Goal: Transaction & Acquisition: Purchase product/service

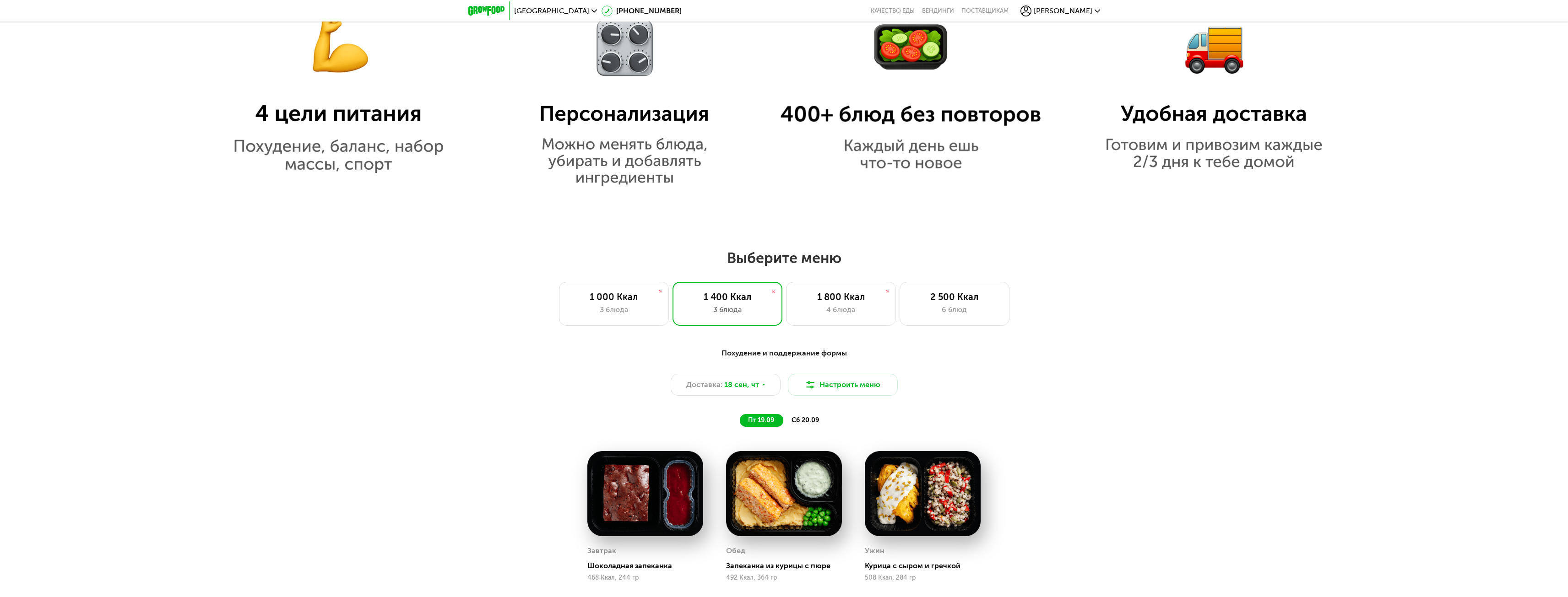
scroll to position [1342, 0]
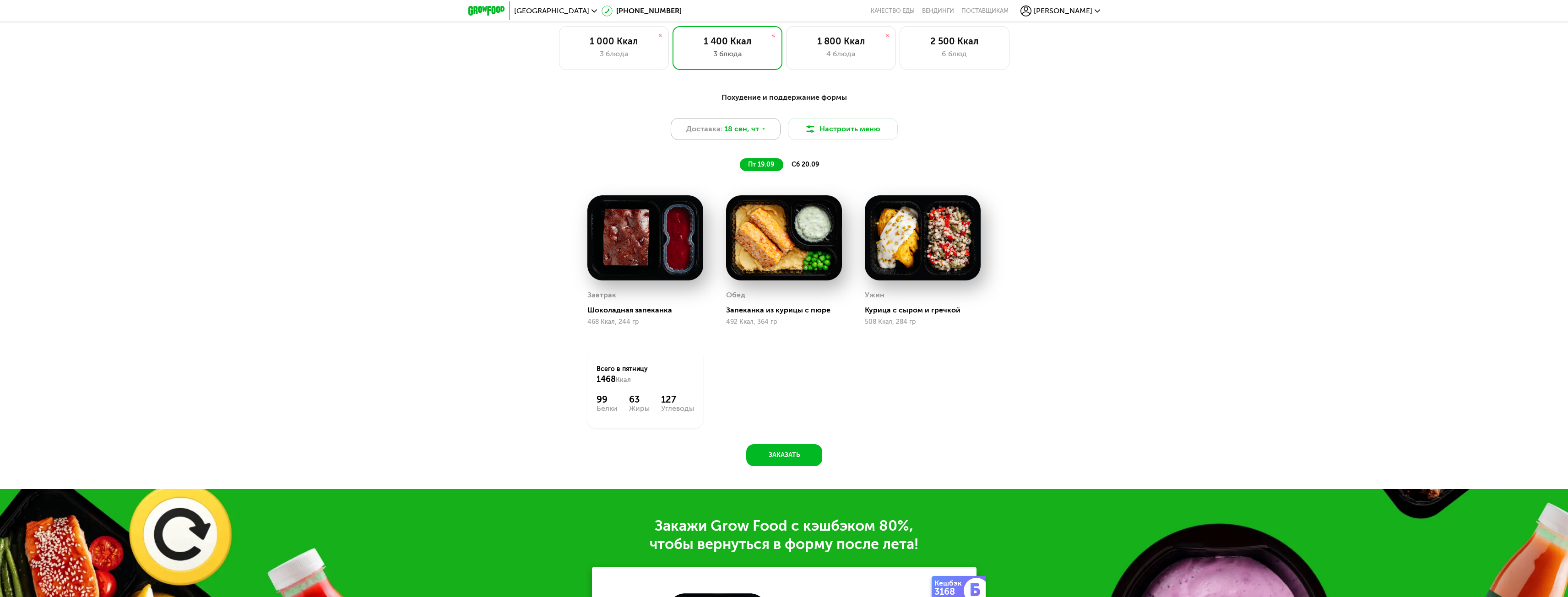
click at [761, 132] on icon at bounding box center [764, 129] width 6 height 6
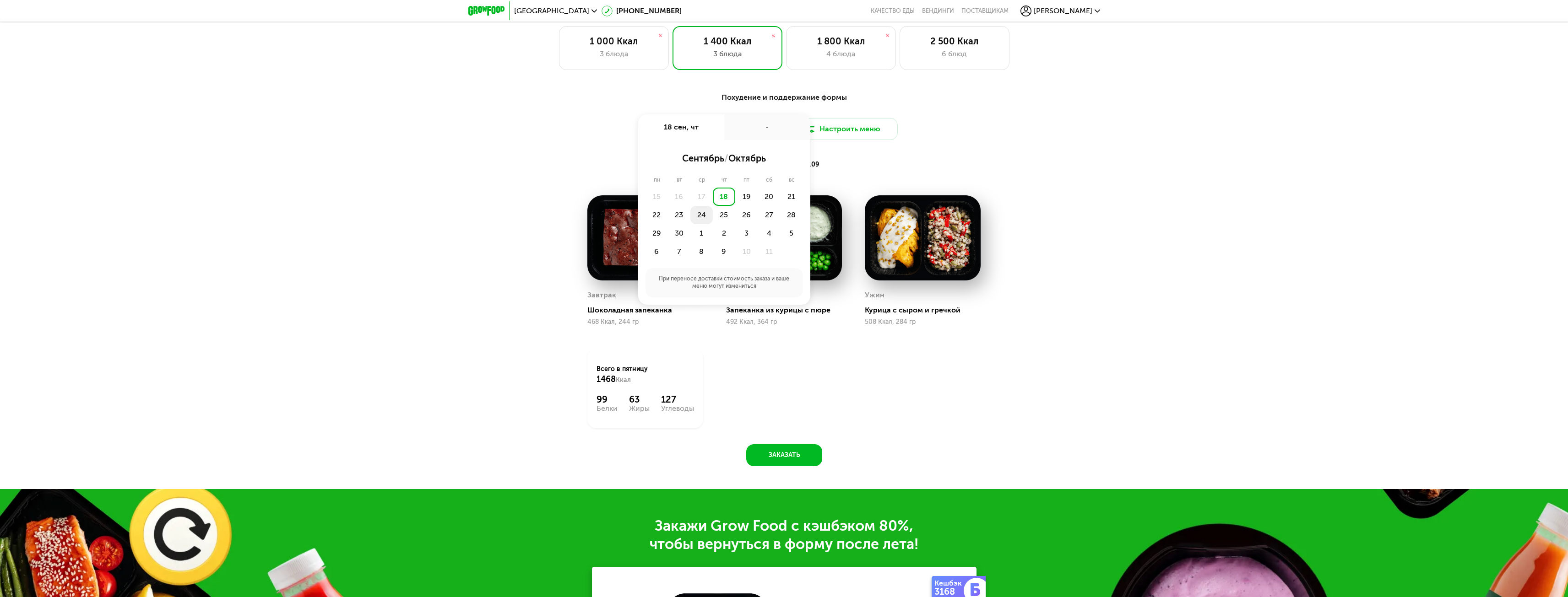
click at [700, 218] on div "24" at bounding box center [701, 215] width 22 height 18
click at [703, 165] on div "Утро" at bounding box center [697, 158] width 55 height 13
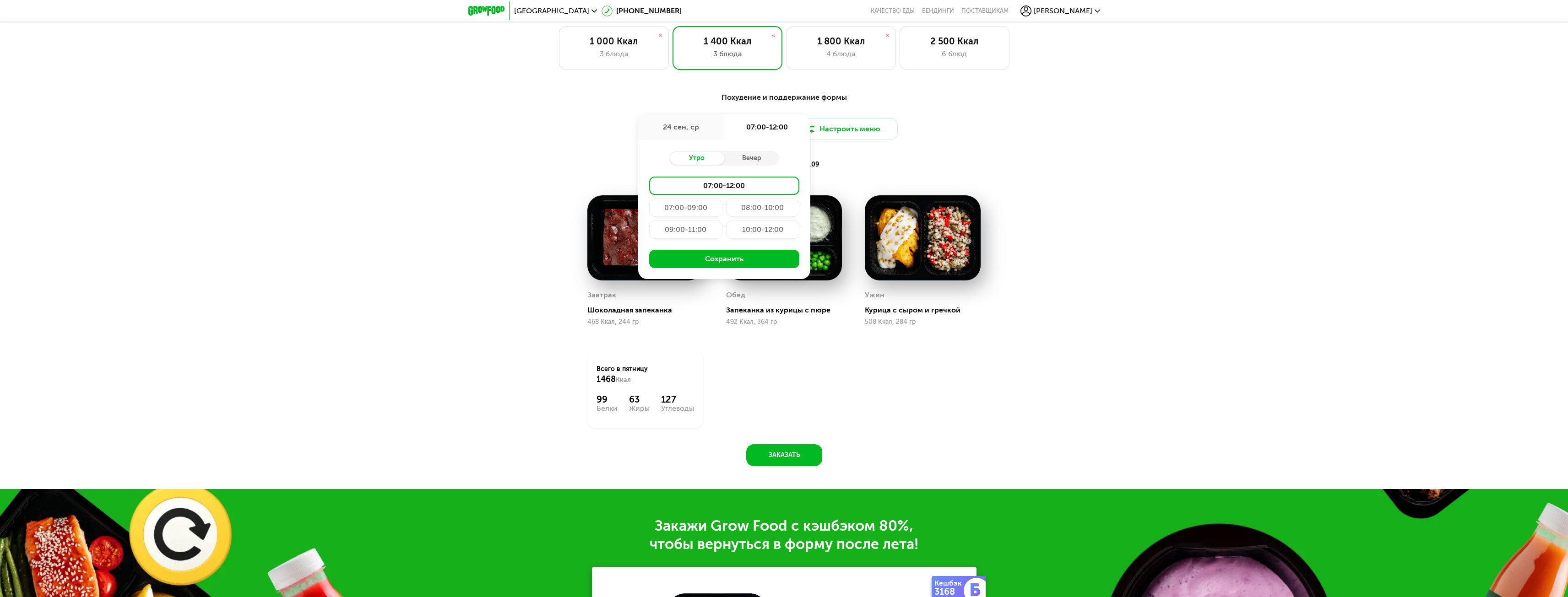
click at [694, 209] on div "07:00-09:00" at bounding box center [686, 208] width 73 height 18
click at [741, 261] on button "Сохранить" at bounding box center [724, 259] width 150 height 18
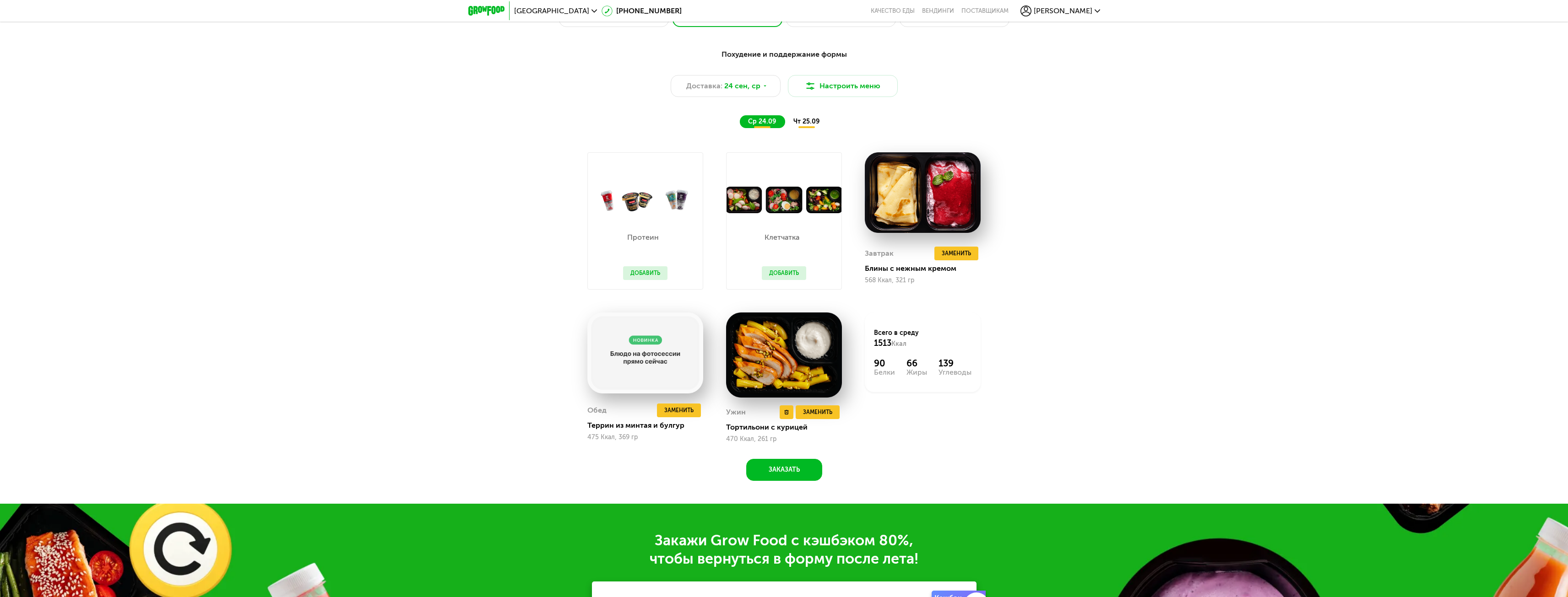
scroll to position [1388, 0]
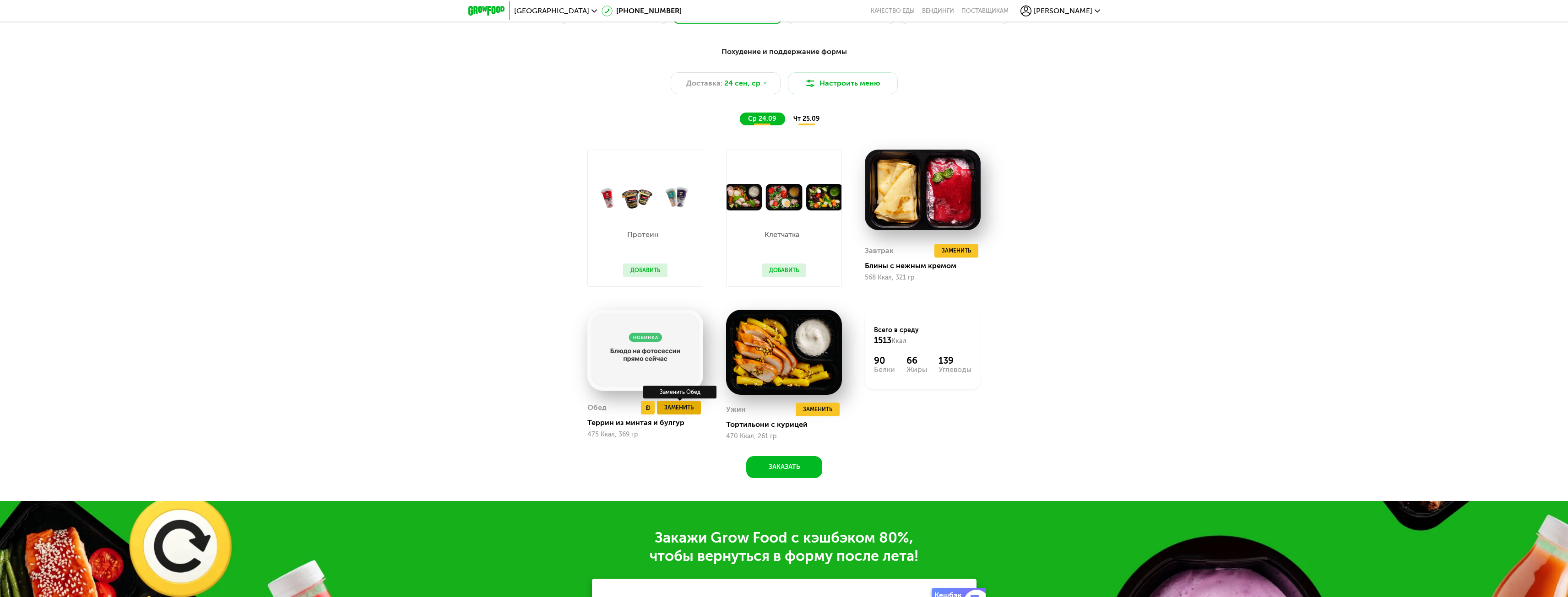
click at [681, 412] on span "Заменить" at bounding box center [679, 408] width 29 height 9
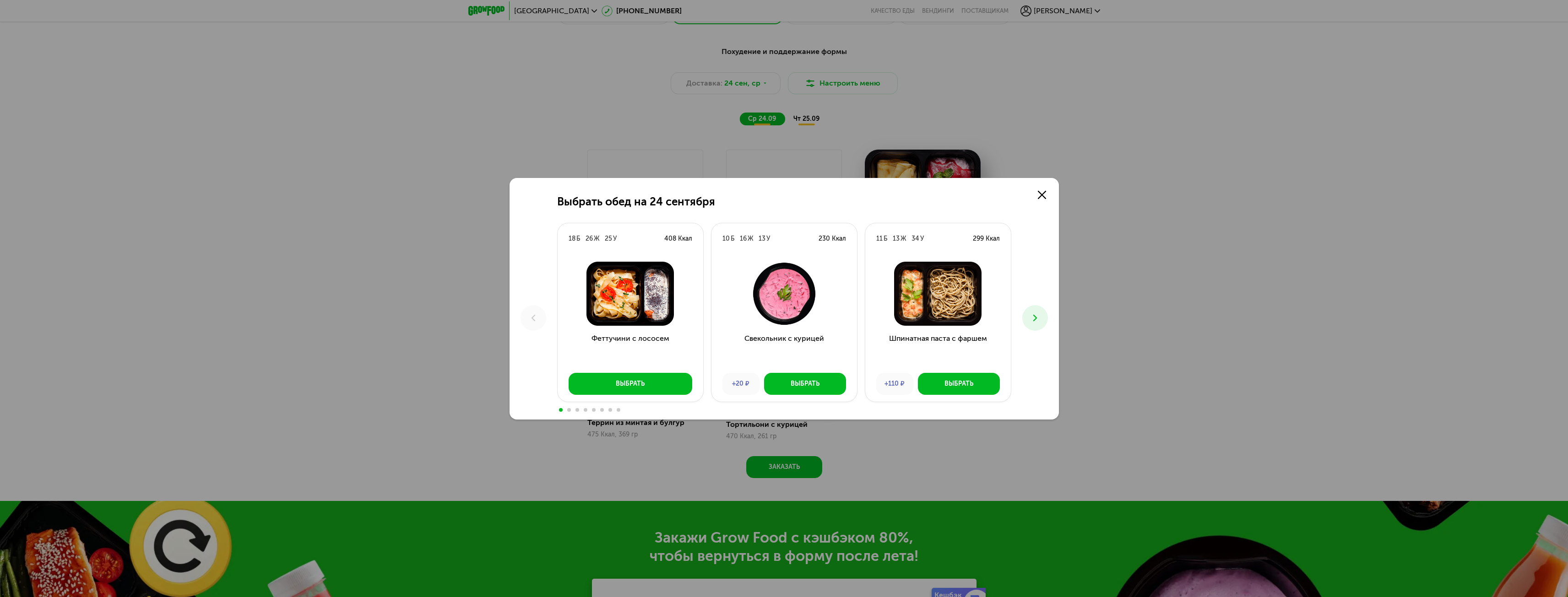
click at [1036, 320] on icon at bounding box center [1035, 318] width 11 height 11
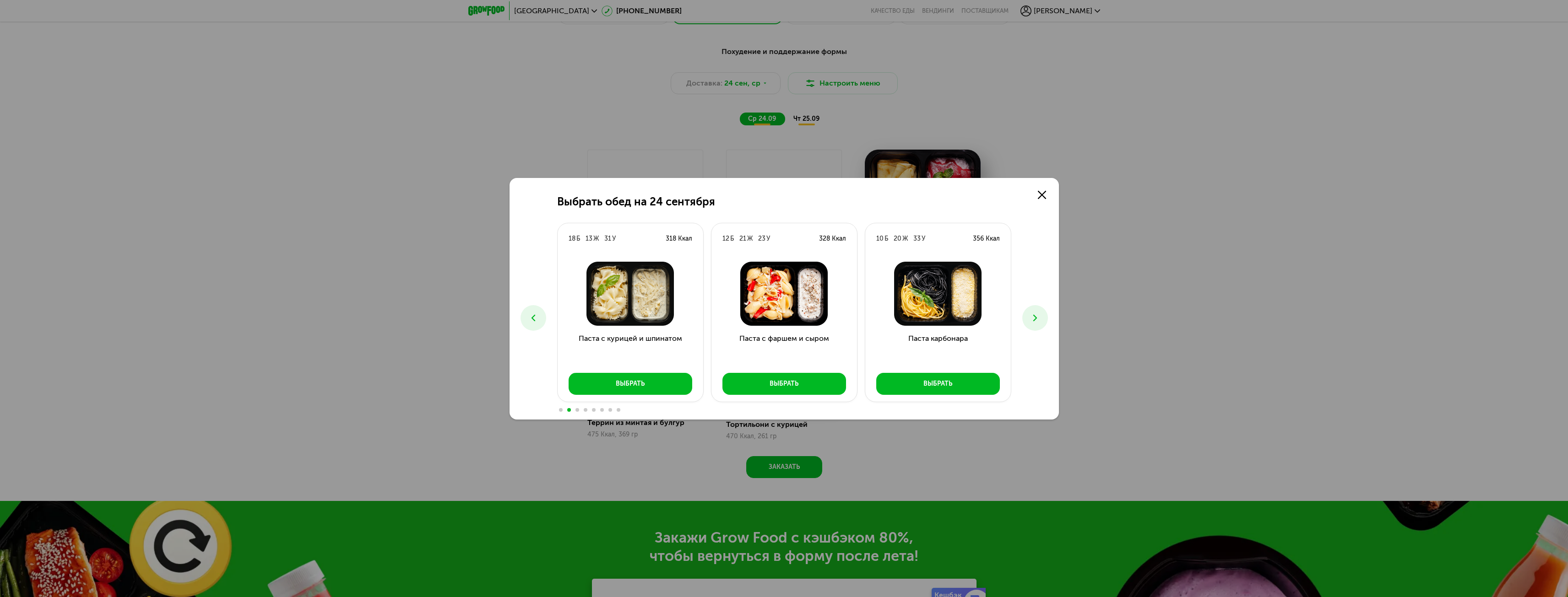
click at [538, 319] on icon at bounding box center [533, 318] width 11 height 11
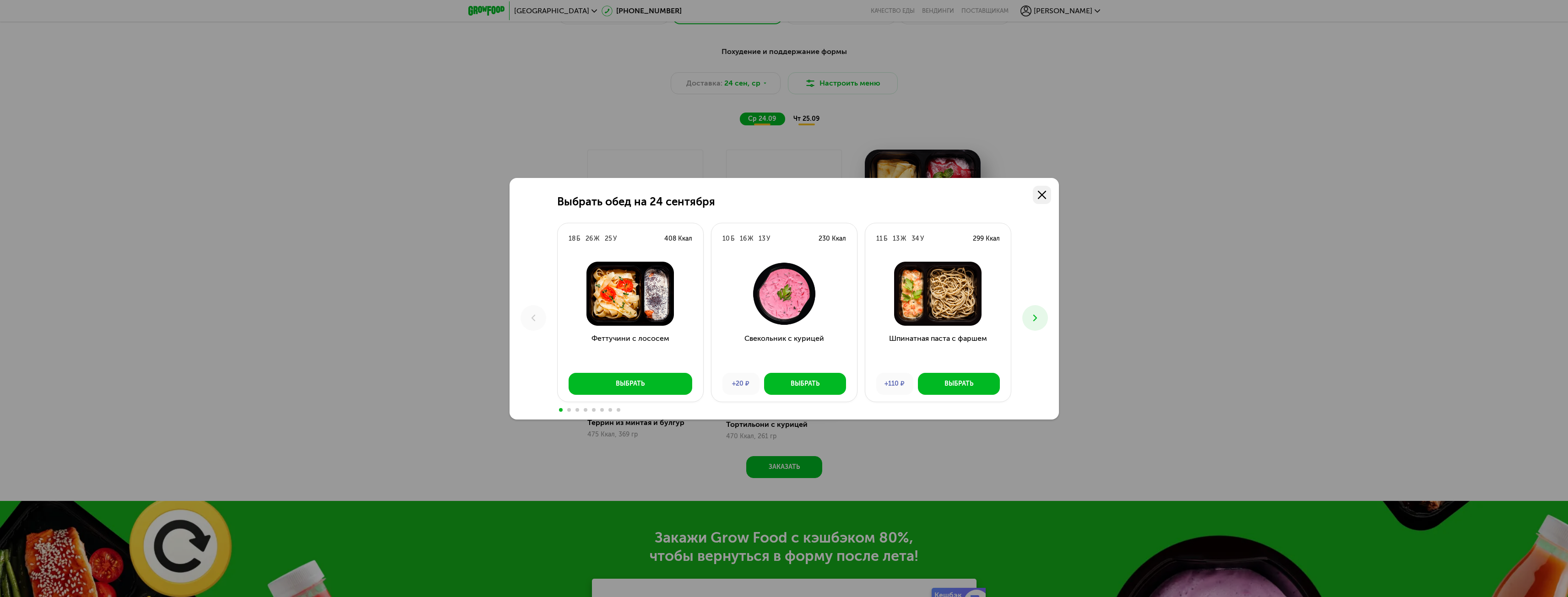
click at [1040, 194] on icon at bounding box center [1042, 194] width 8 height 8
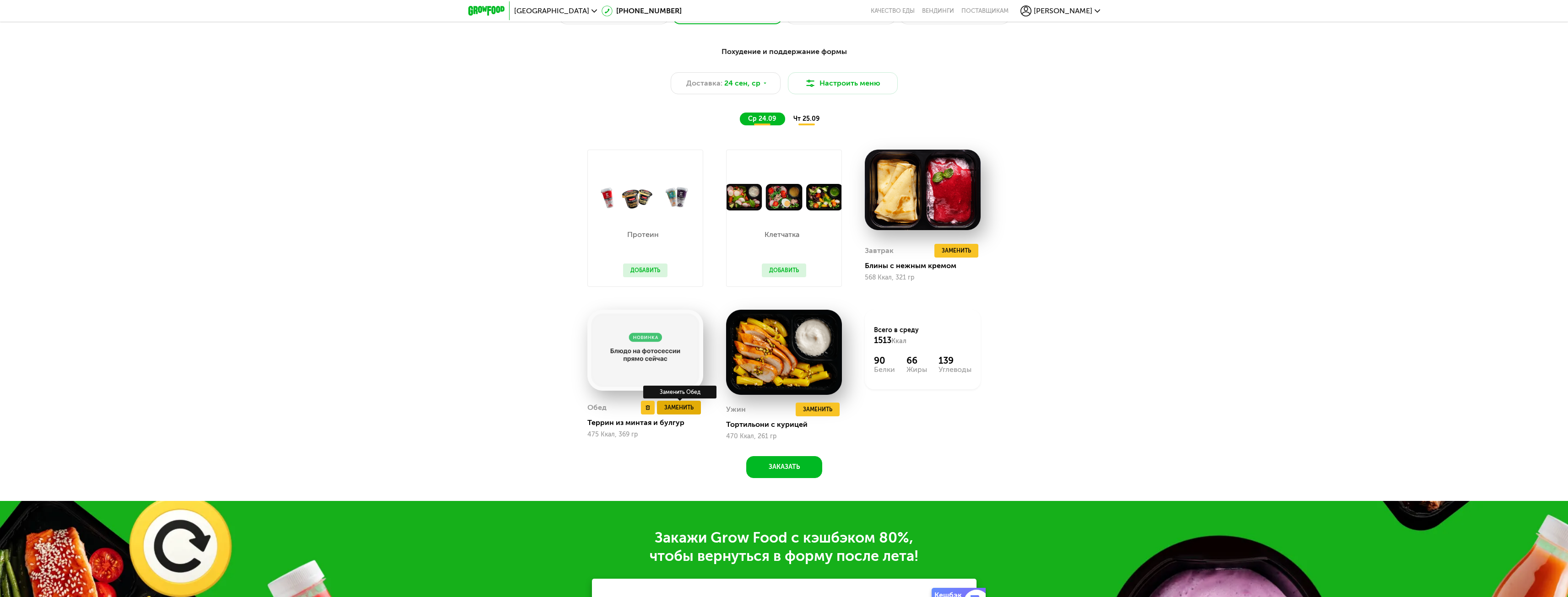
click at [674, 412] on span "Заменить" at bounding box center [679, 408] width 29 height 9
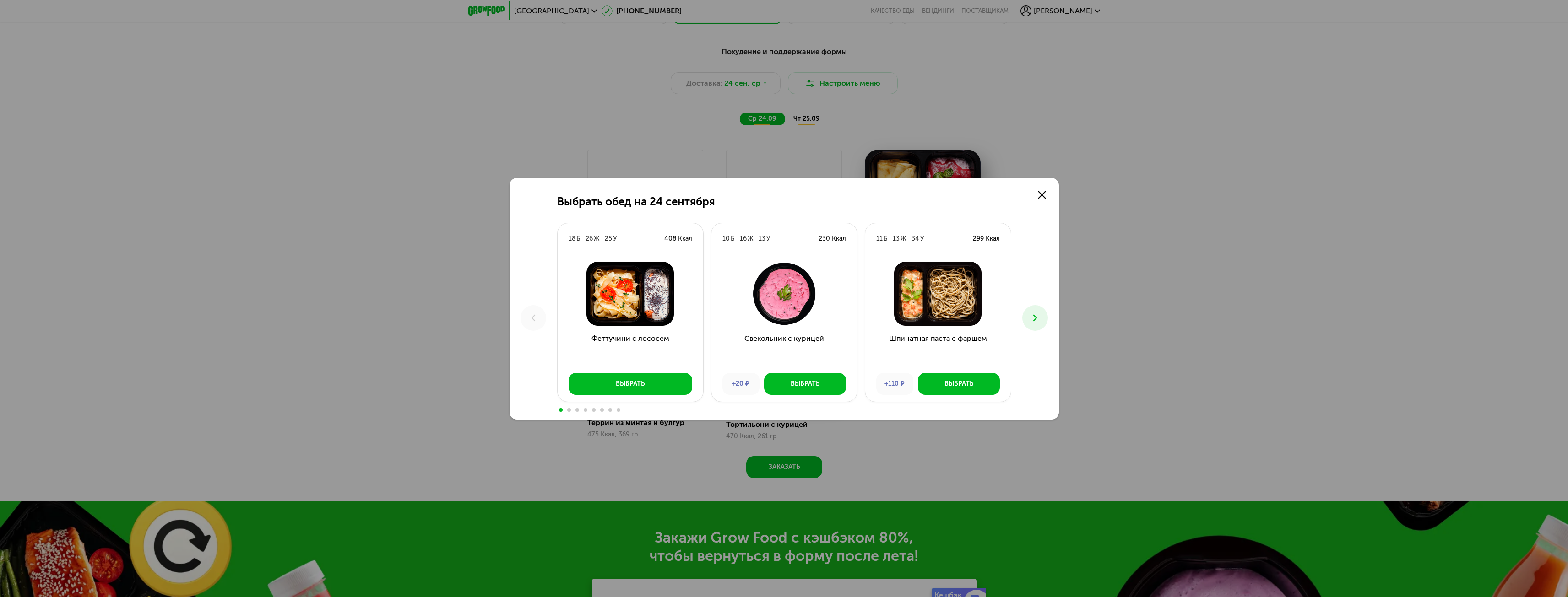
click at [1041, 315] on button at bounding box center [1035, 318] width 25 height 25
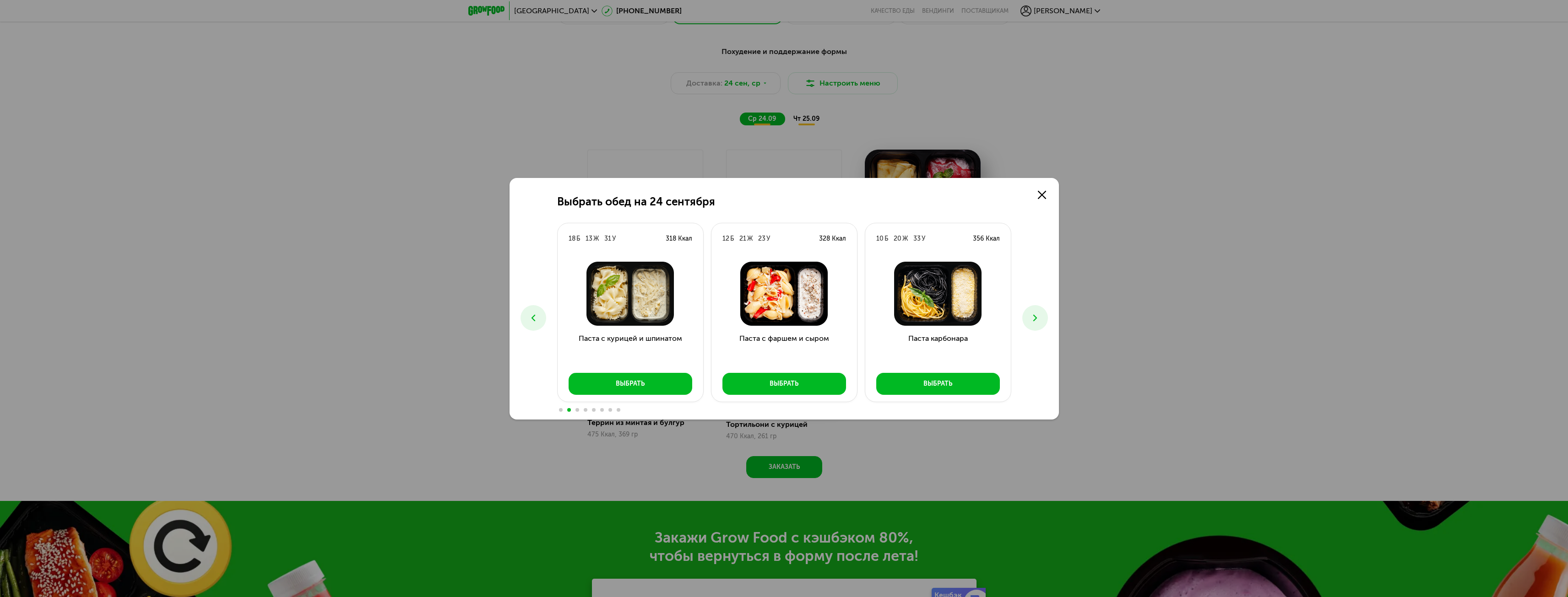
click at [1040, 315] on icon at bounding box center [1035, 318] width 11 height 11
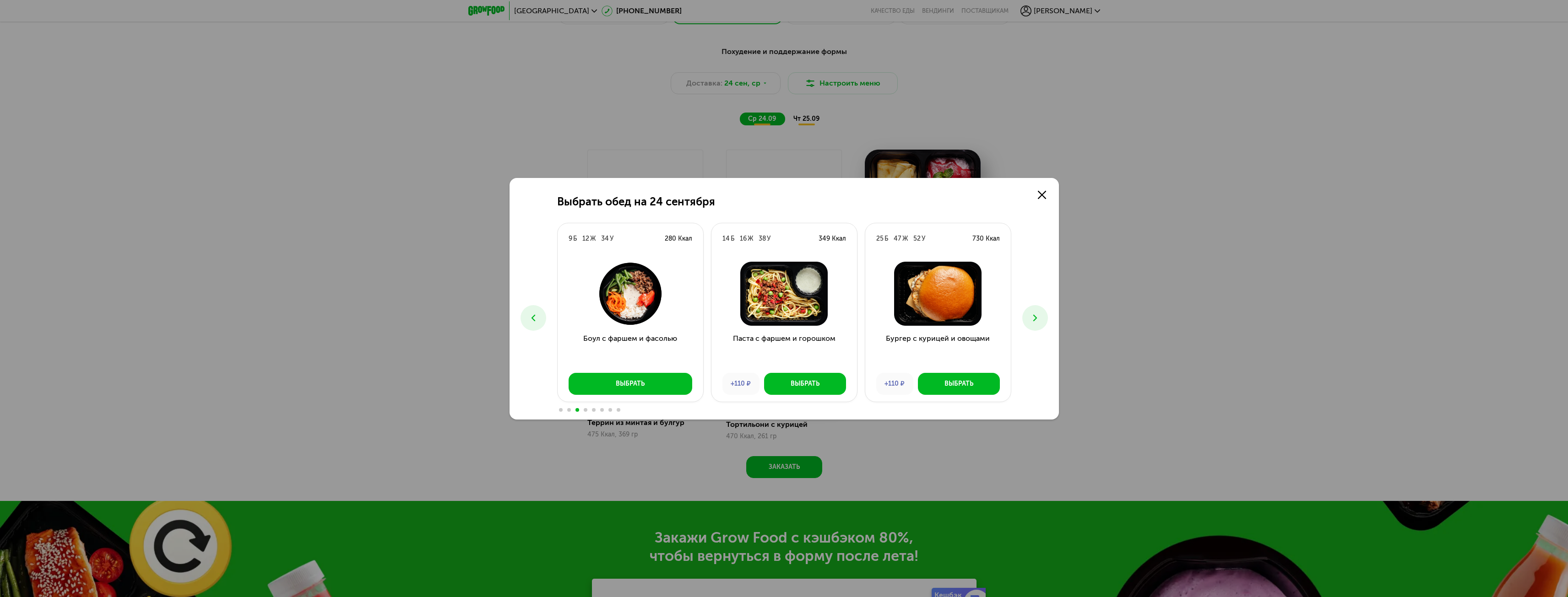
click at [1040, 315] on icon at bounding box center [1035, 318] width 11 height 11
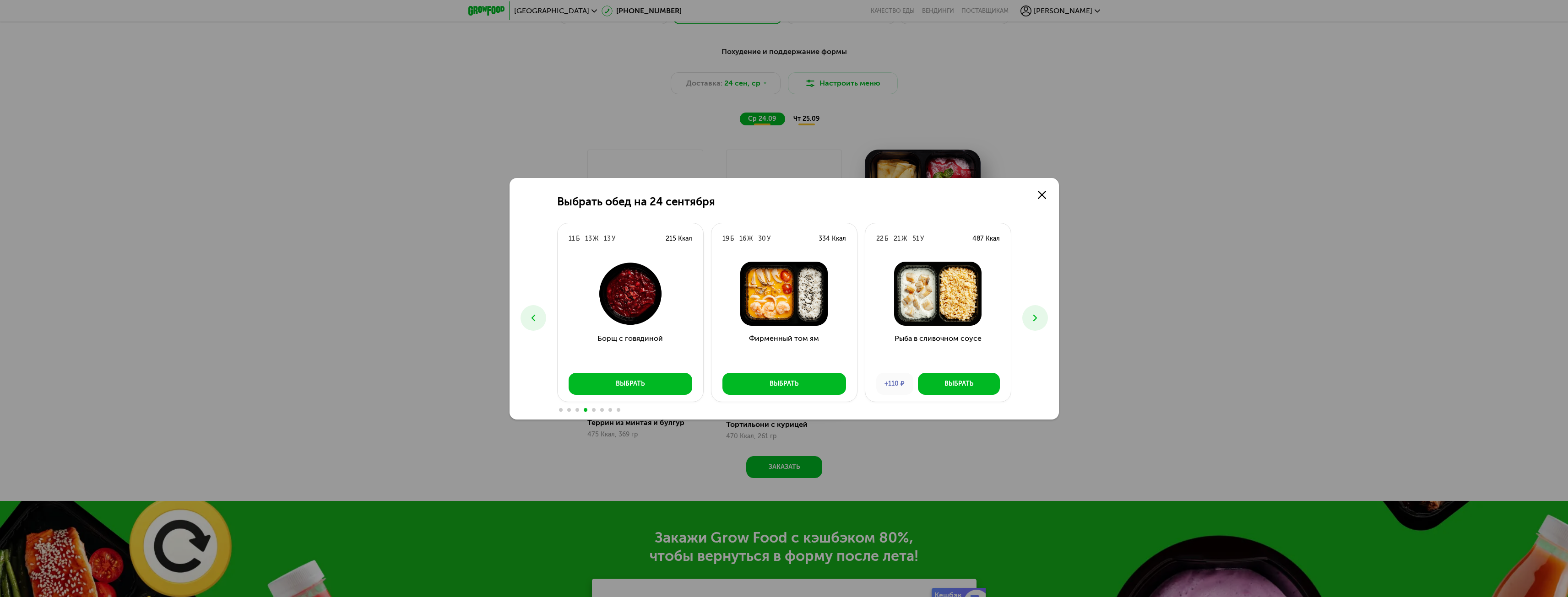
click at [1040, 315] on icon at bounding box center [1035, 318] width 11 height 11
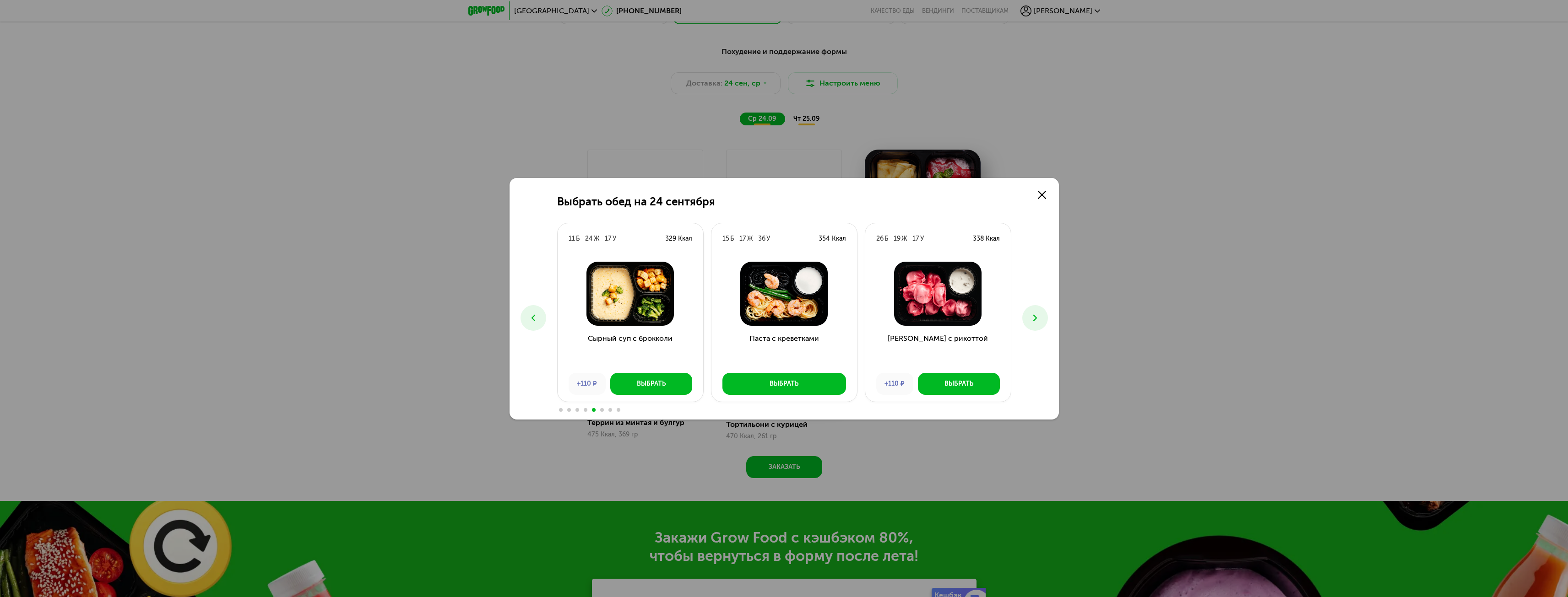
click at [1040, 315] on icon at bounding box center [1035, 318] width 11 height 11
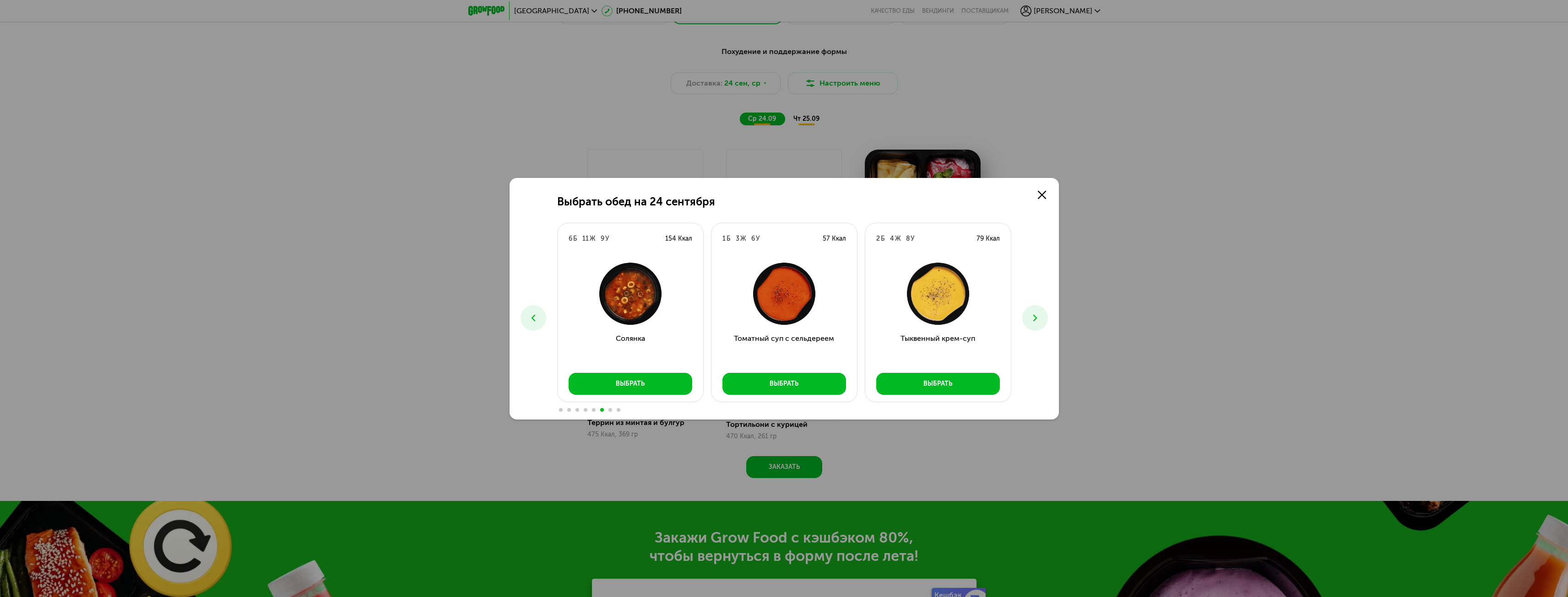
click at [1040, 315] on icon at bounding box center [1035, 318] width 11 height 11
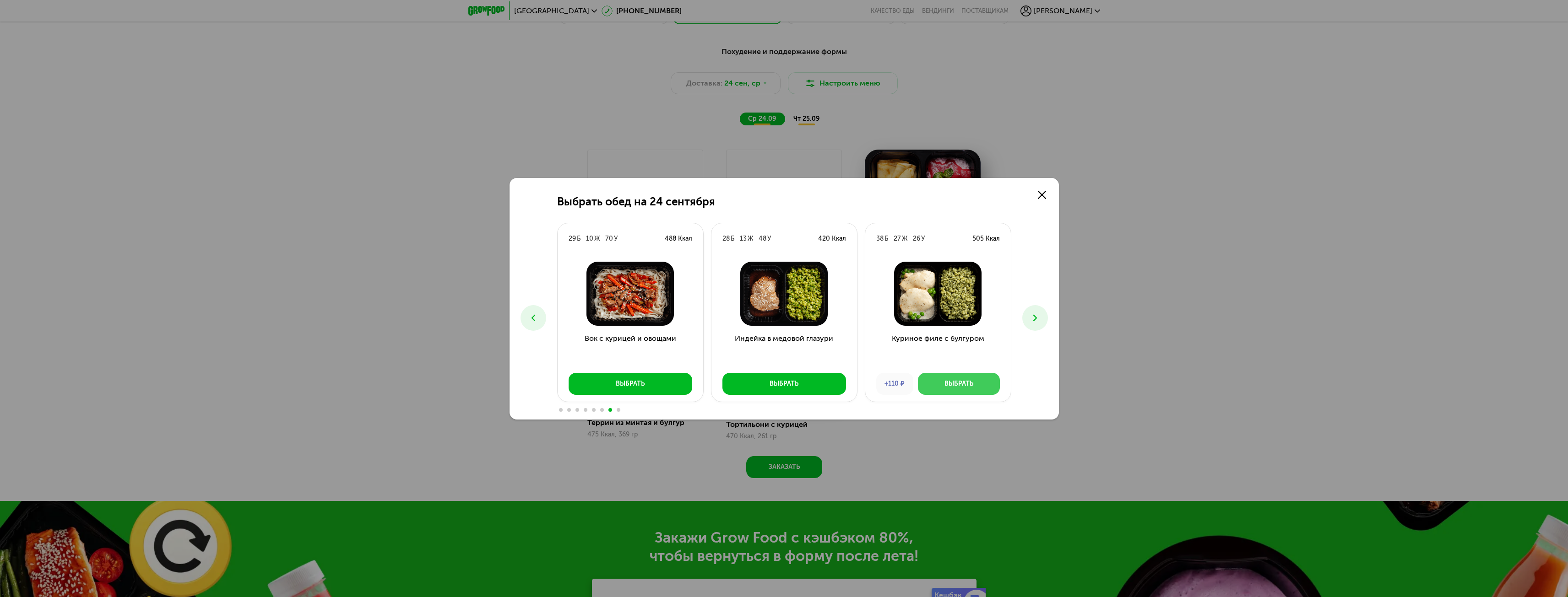
click at [977, 387] on button "Выбрать" at bounding box center [958, 384] width 82 height 22
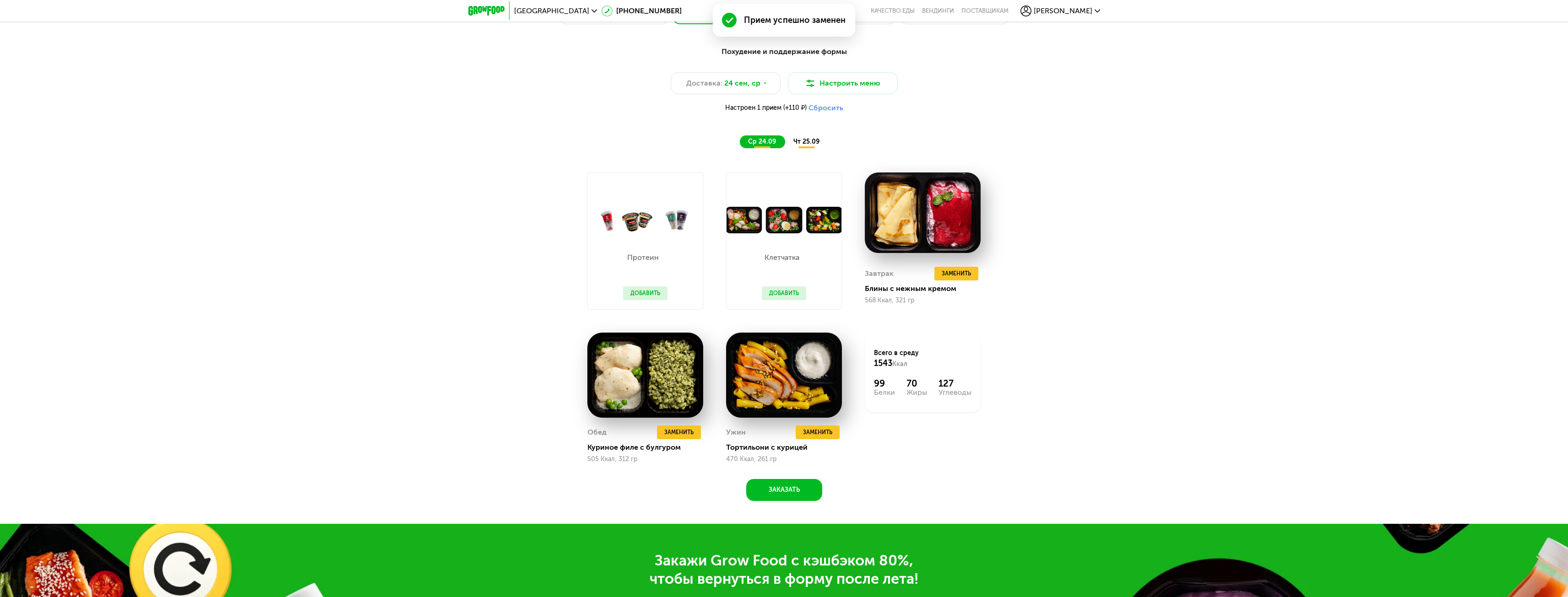
click at [805, 144] on span "чт 25.09" at bounding box center [806, 142] width 26 height 8
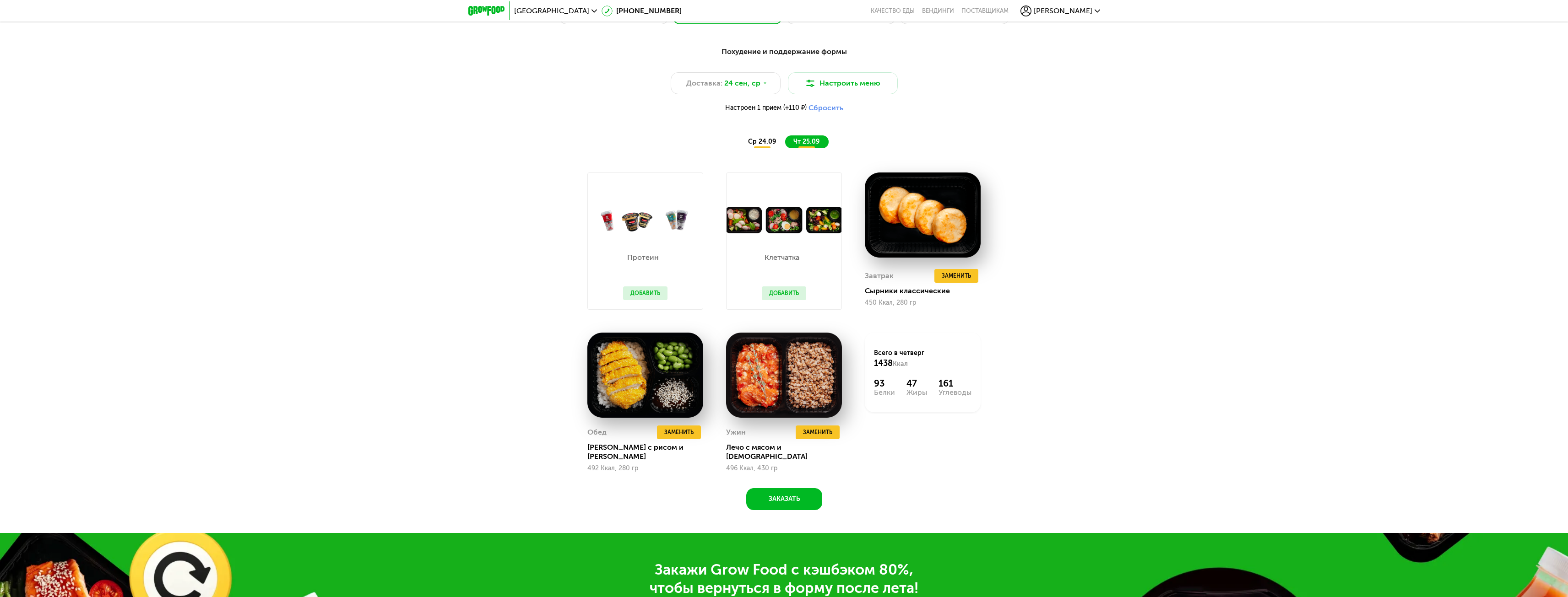
click at [756, 146] on span "ср 24.09" at bounding box center [762, 142] width 28 height 8
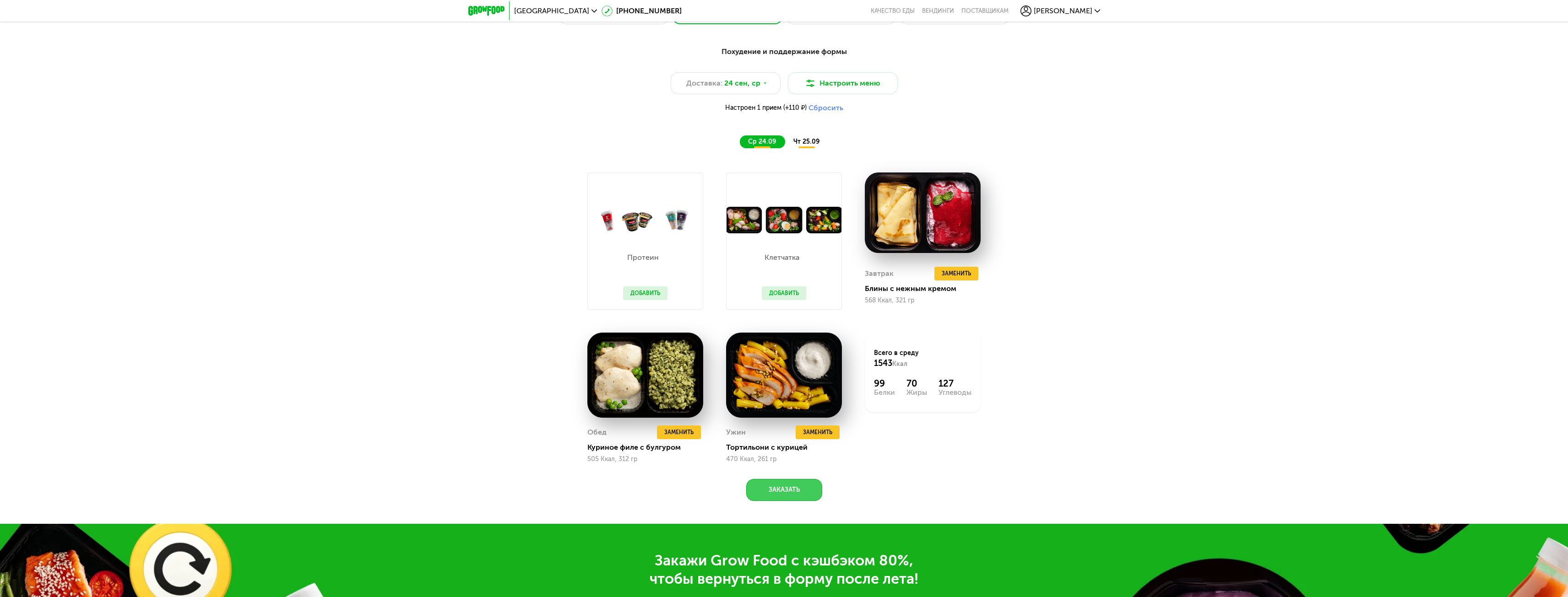
click at [785, 494] on button "Заказать" at bounding box center [784, 490] width 76 height 22
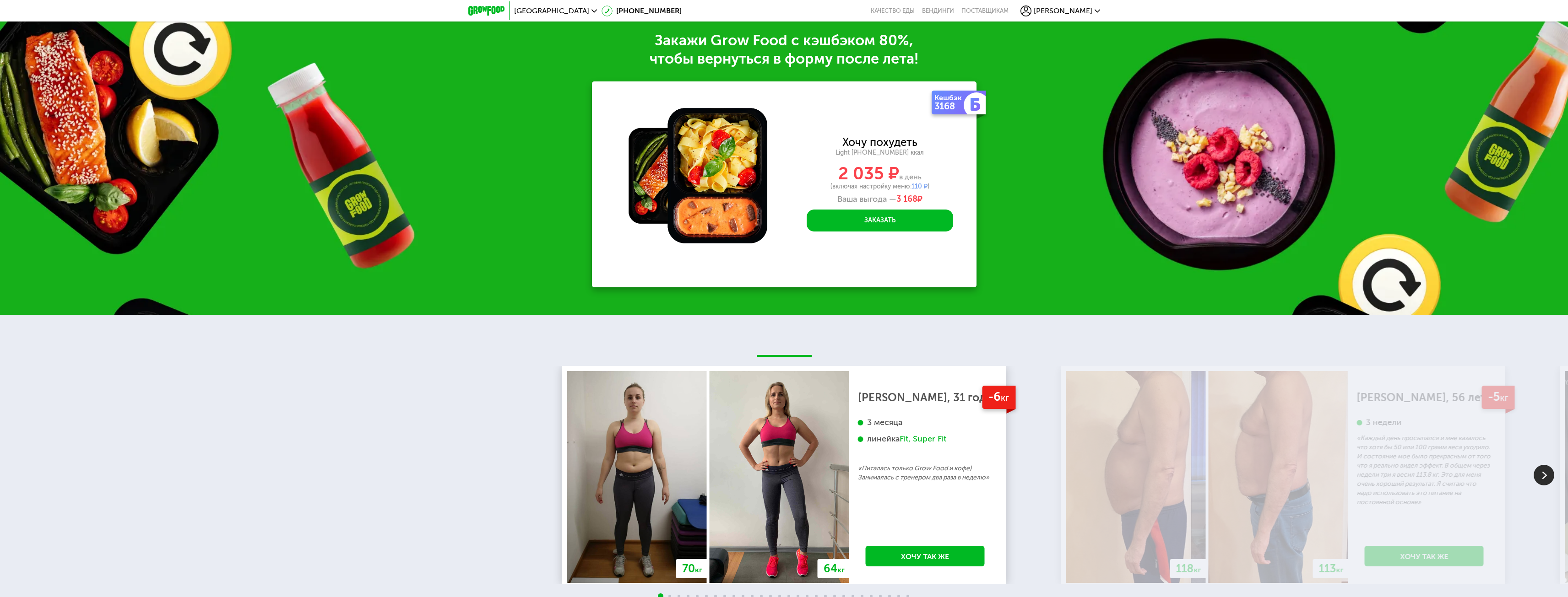
scroll to position [1915, 0]
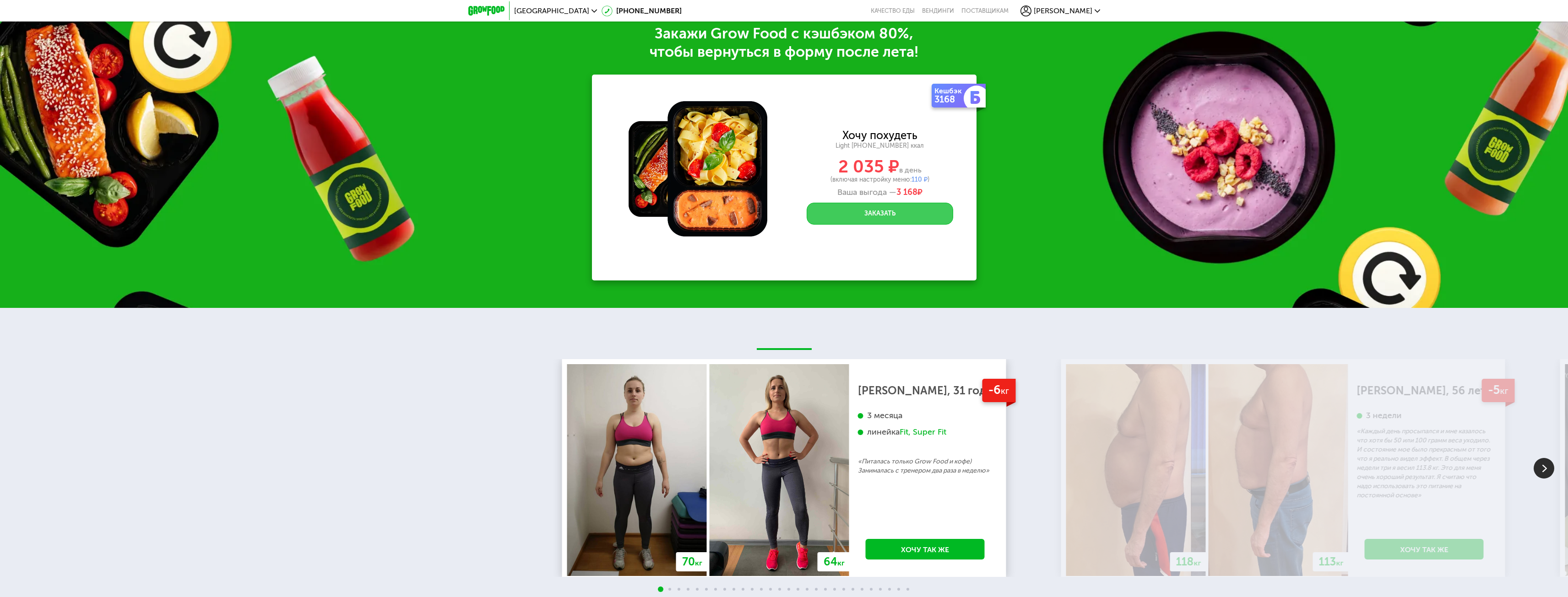
click at [892, 219] on button "Заказать" at bounding box center [880, 213] width 146 height 22
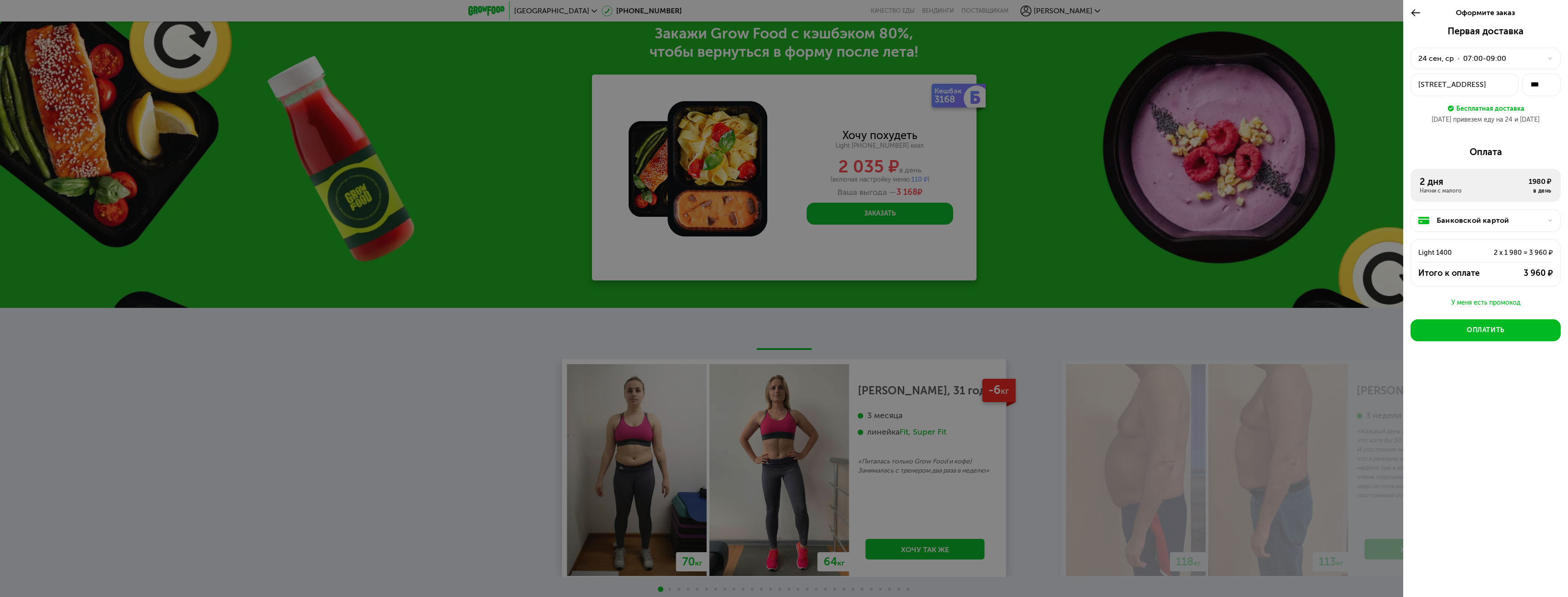
click at [1499, 214] on div "Банковской картой" at bounding box center [1485, 220] width 150 height 23
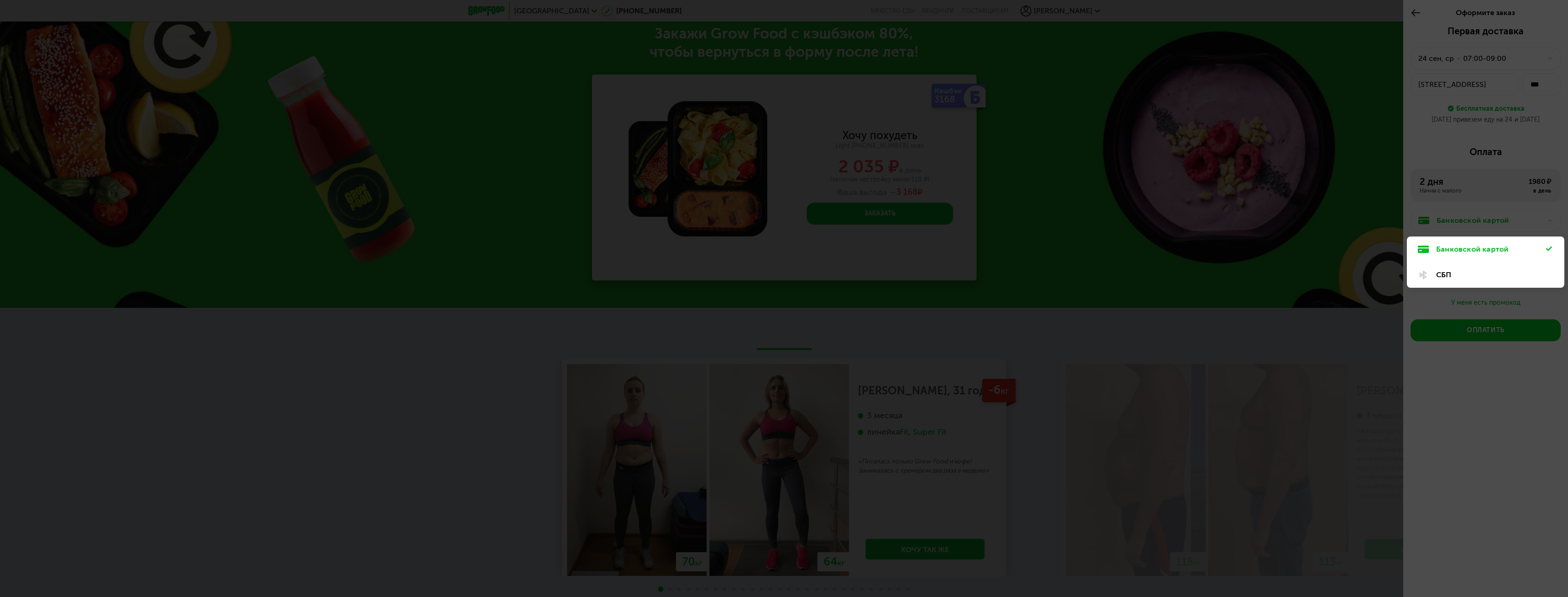
click at [1443, 132] on div at bounding box center [784, 298] width 1568 height 597
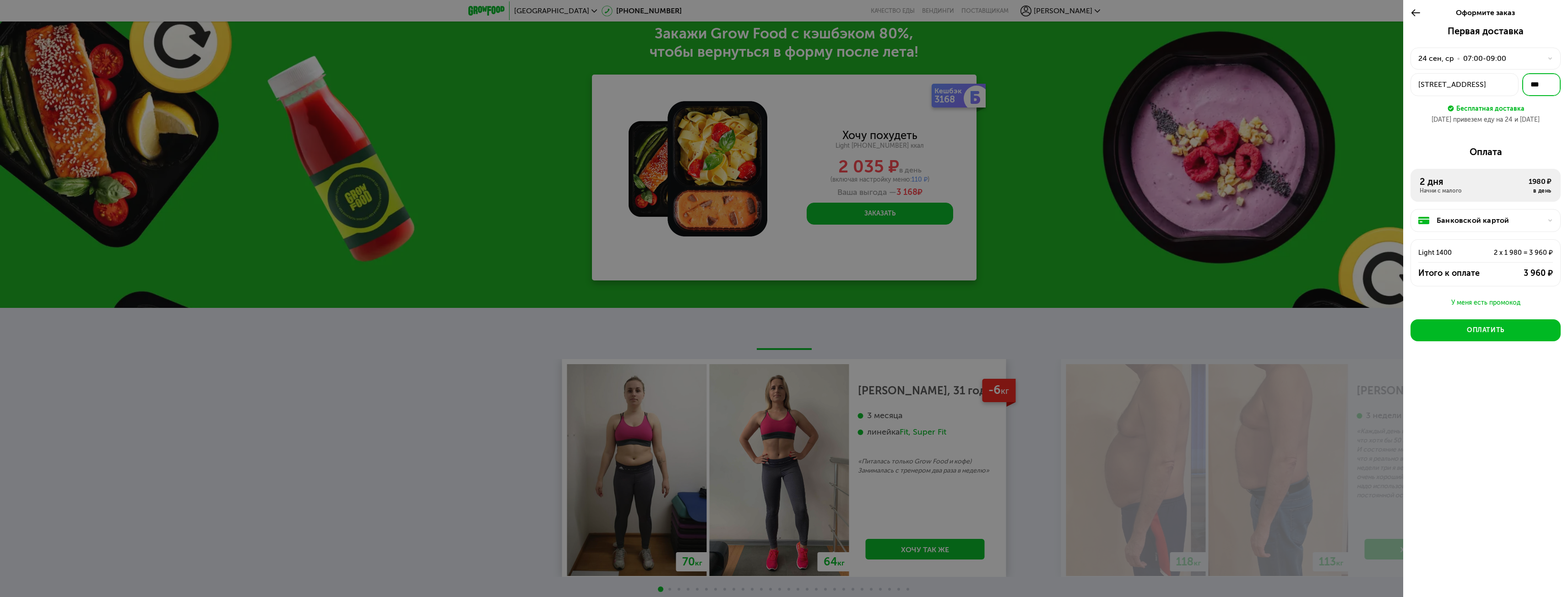
click at [1550, 89] on input "***" at bounding box center [1541, 85] width 39 height 23
click at [1552, 127] on div "Первая доставка [DATE] • 07:00-09:00 [STREET_ADDRESS] *** Бесплатная доставка […" at bounding box center [1485, 79] width 150 height 106
click at [1544, 82] on input "text" at bounding box center [1541, 85] width 39 height 23
type input "***"
click at [1495, 415] on div "Оформите заказ Первая доставка [DATE] • 07:00-09:00 [STREET_ADDRESS] *** Беспла…" at bounding box center [1486, 298] width 165 height 597
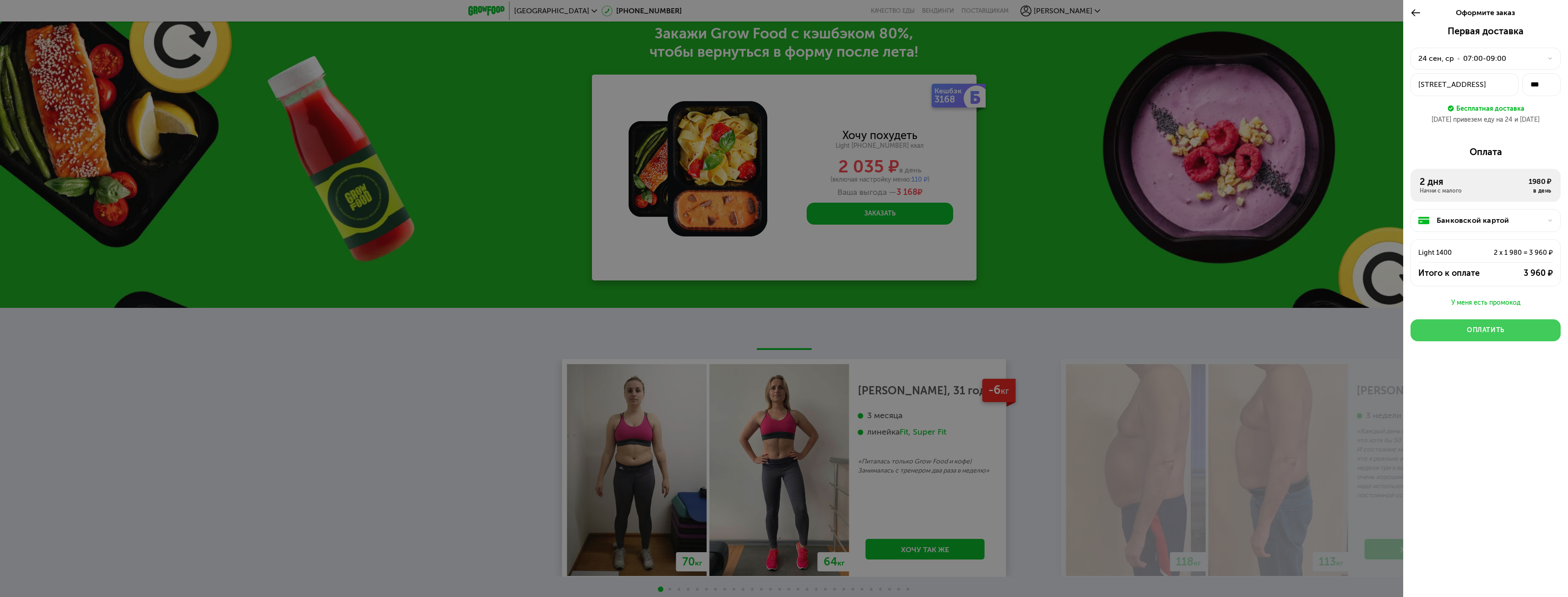
click at [1500, 329] on div "Оплатить" at bounding box center [1485, 330] width 37 height 9
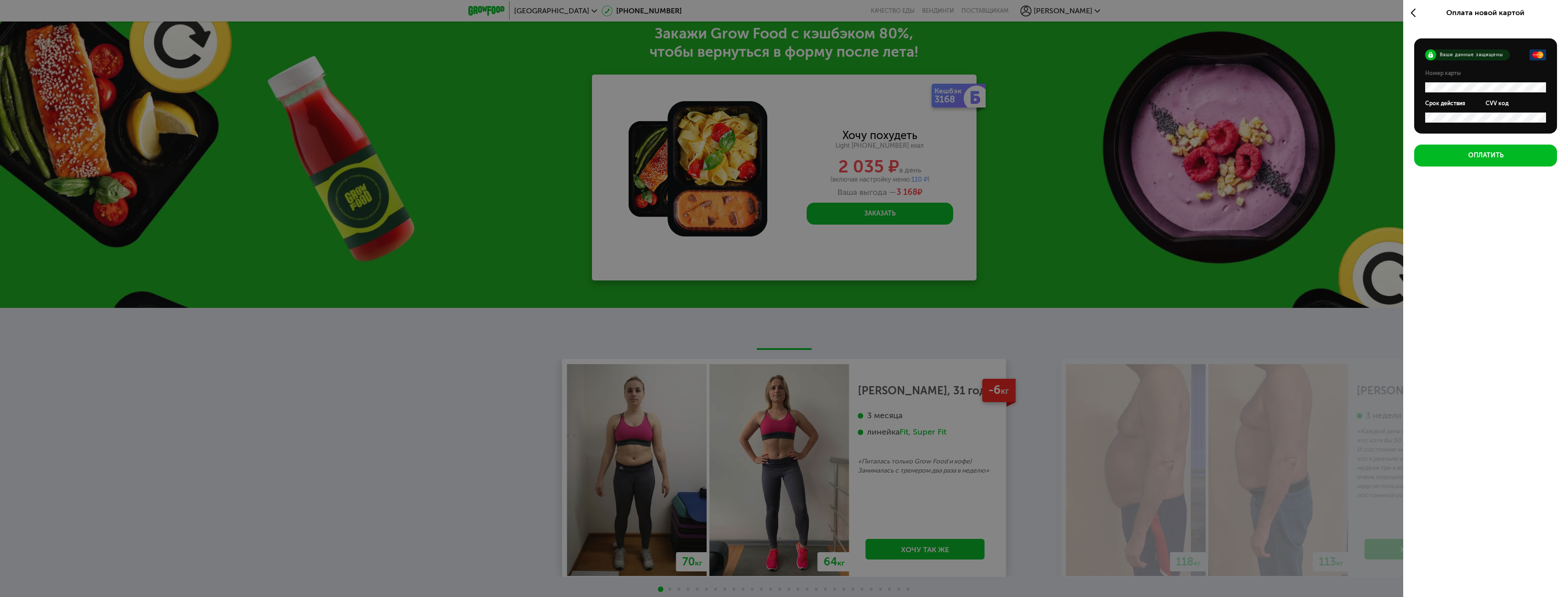
click at [1521, 383] on div "Оплата новой картой Ваши данные защищены Номер карты Срок действия CVV код Опла…" at bounding box center [1486, 298] width 165 height 597
click at [1413, 6] on div at bounding box center [1418, 13] width 15 height 25
click at [1416, 12] on icon at bounding box center [1415, 13] width 11 height 11
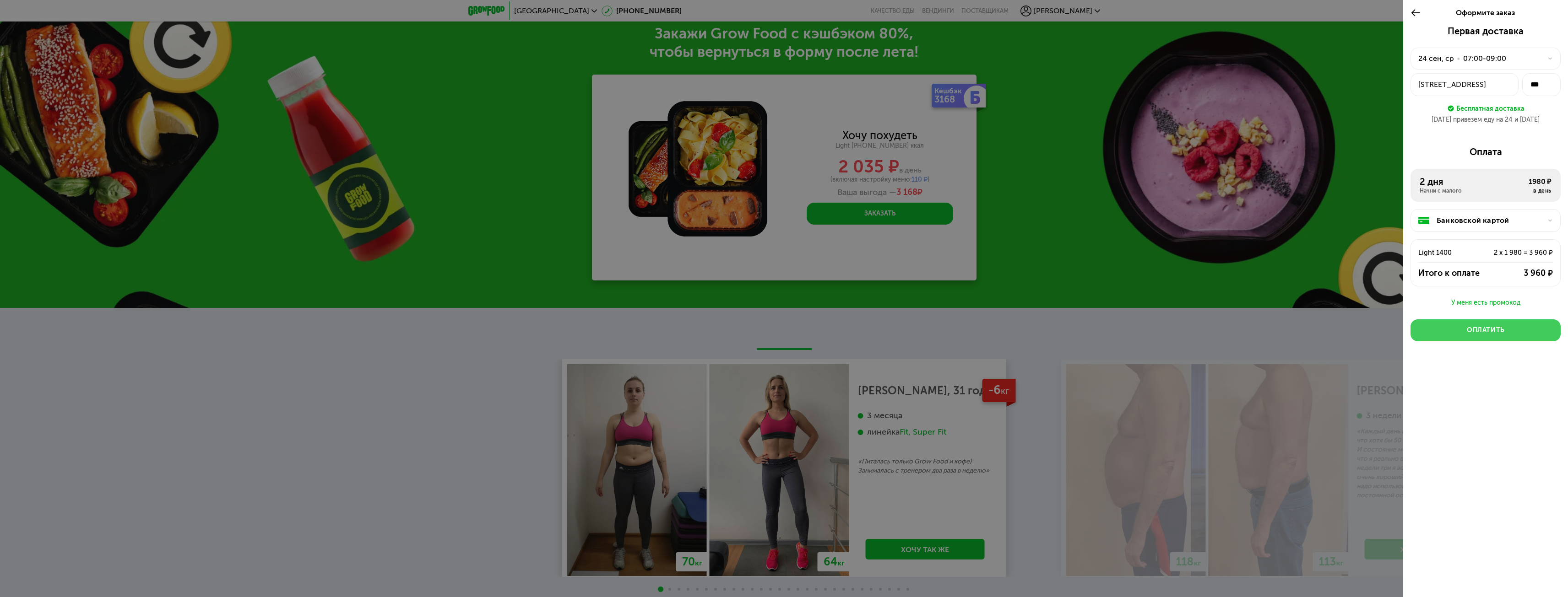
click at [1506, 333] on button "Оплатить" at bounding box center [1485, 330] width 150 height 22
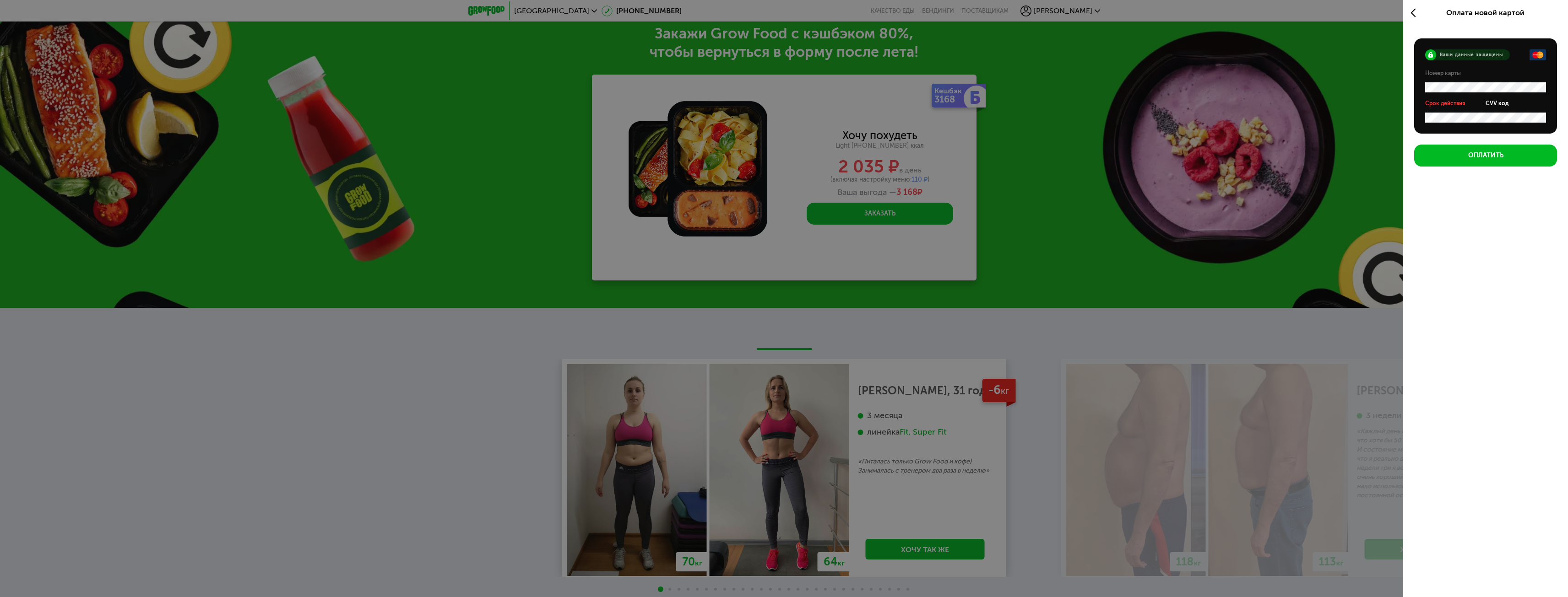
click at [1423, 118] on form "Ваши данные защищены Номер карты Срок действия CVV код" at bounding box center [1486, 86] width 143 height 95
click at [1432, 153] on button "Оплатить" at bounding box center [1486, 155] width 143 height 22
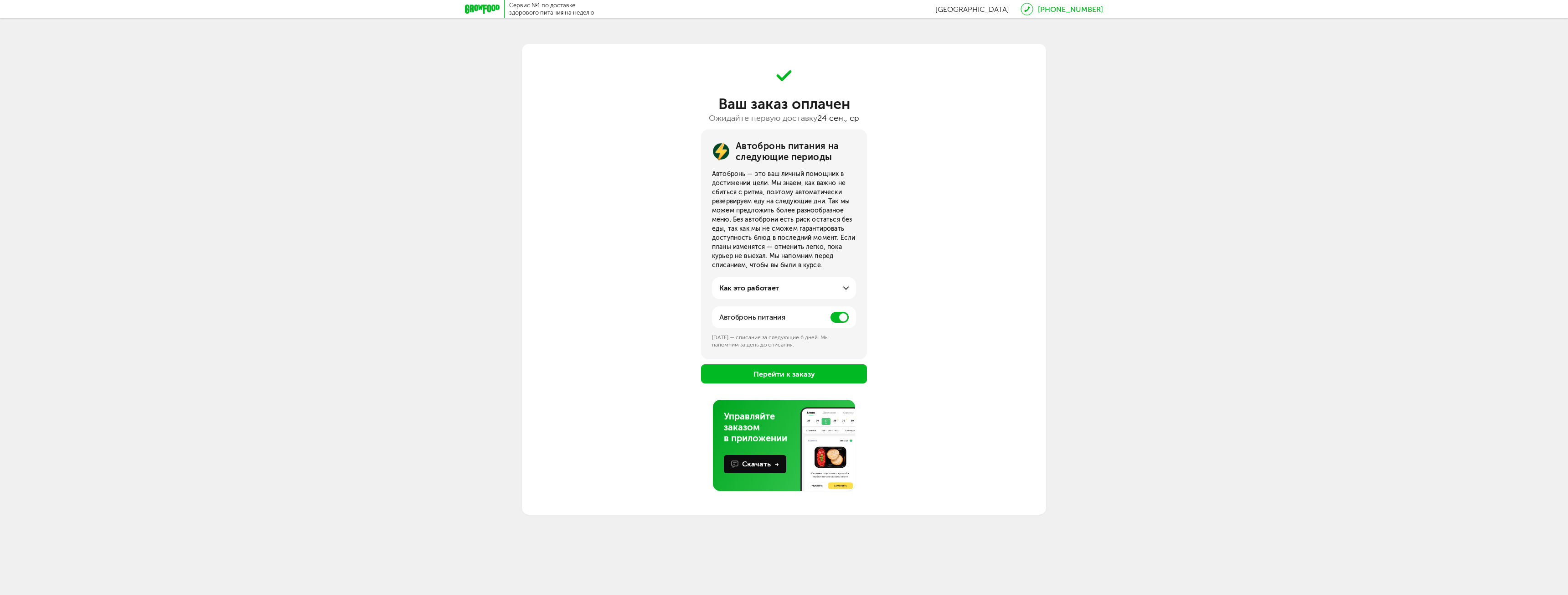
click at [837, 319] on span at bounding box center [839, 317] width 18 height 11
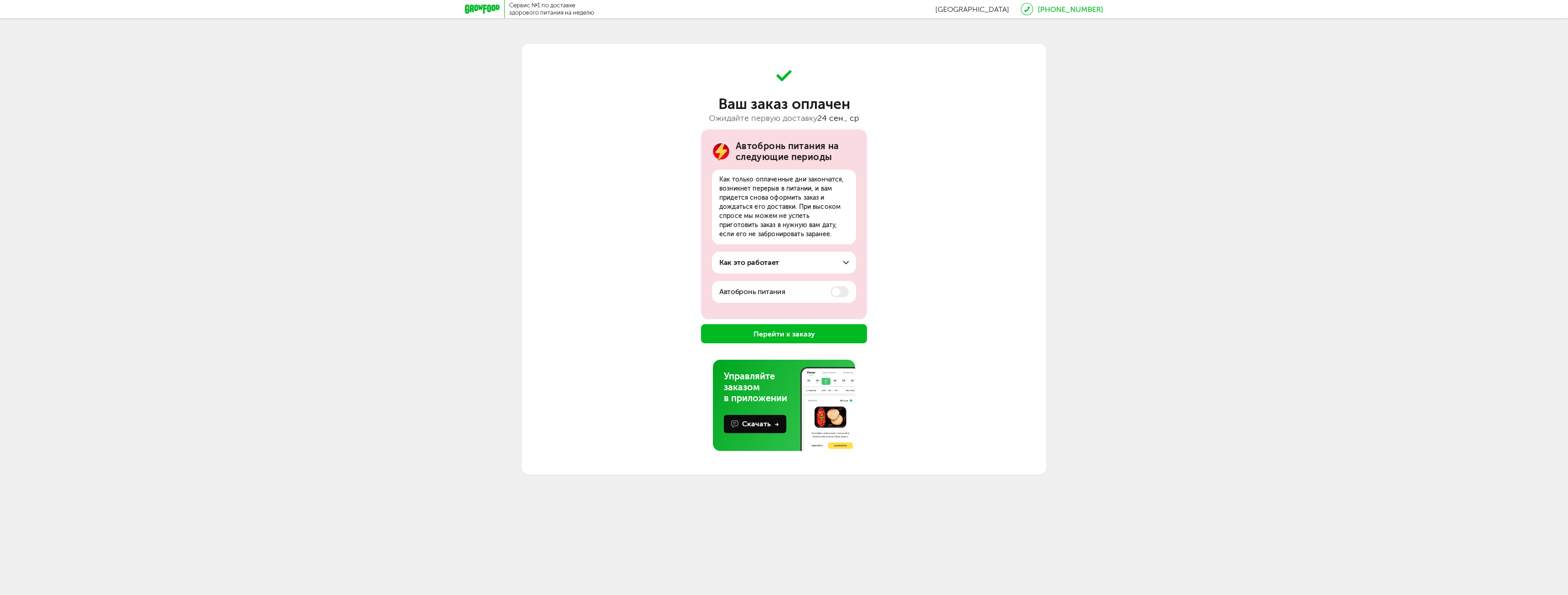
click at [785, 331] on button "Перейти к заказу" at bounding box center [784, 334] width 166 height 19
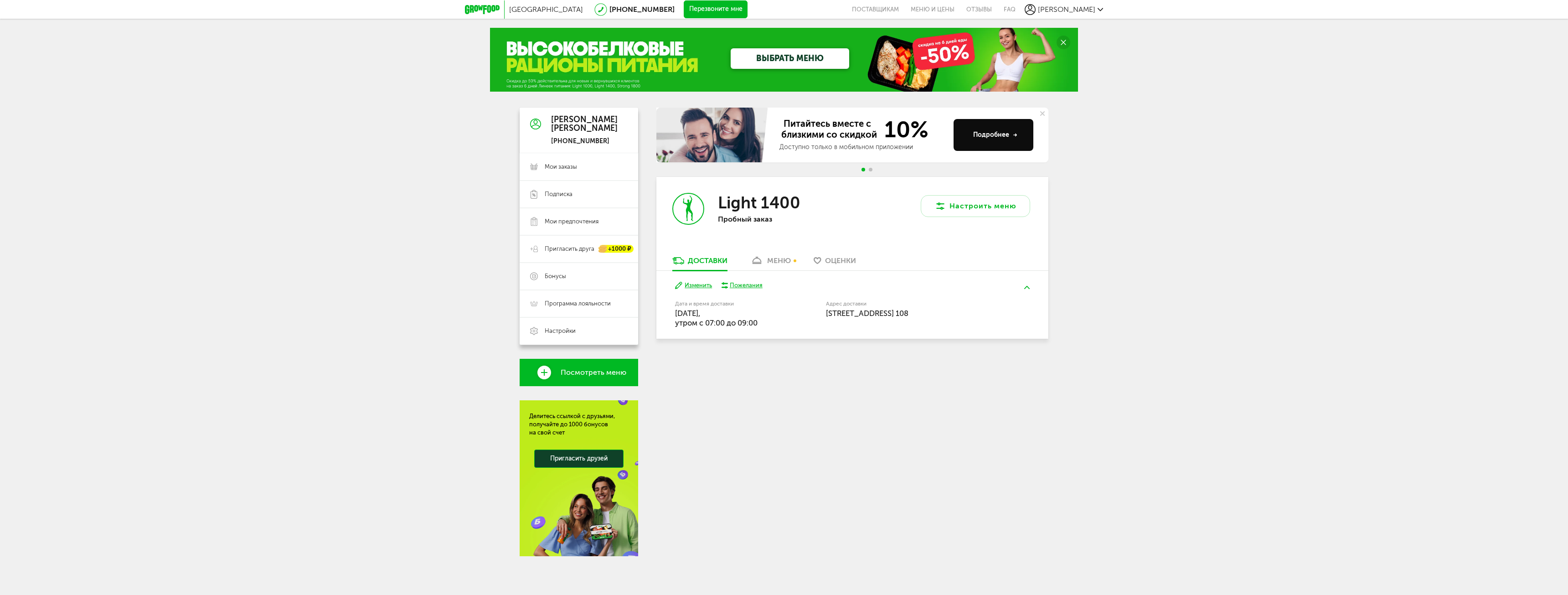
click at [782, 264] on div "меню" at bounding box center [779, 261] width 24 height 9
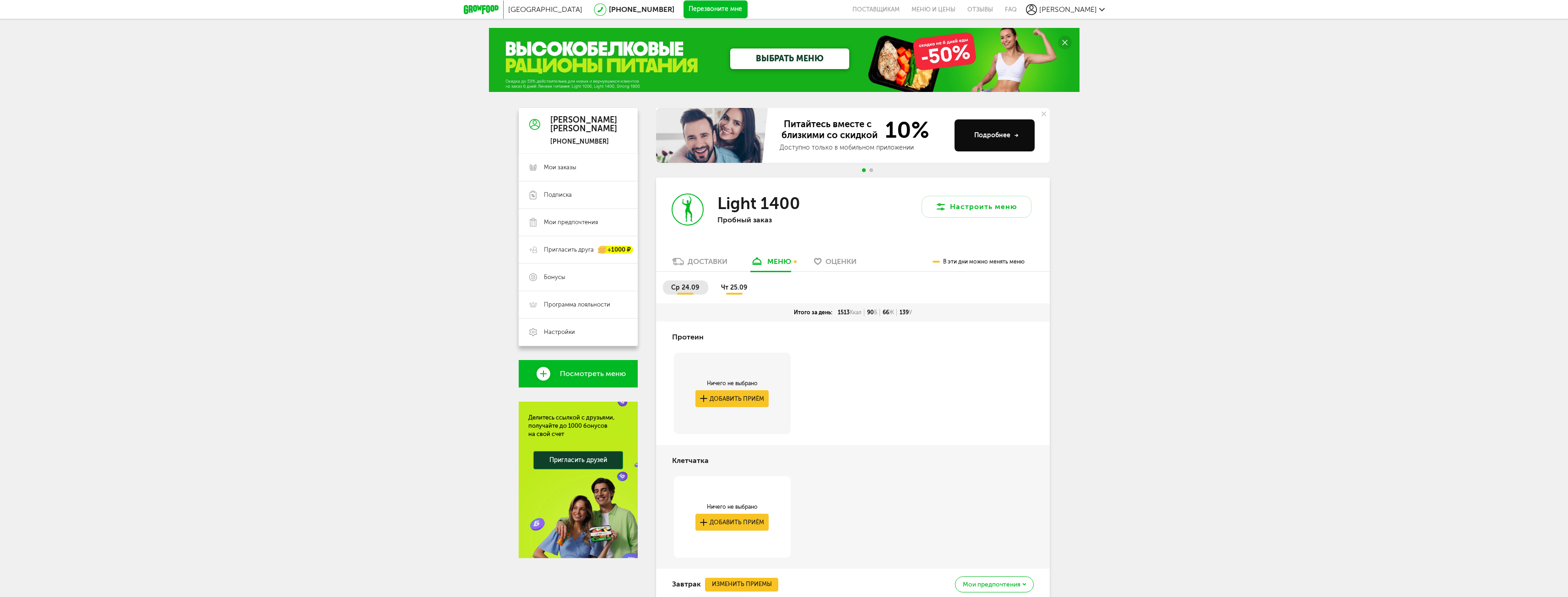
click at [737, 287] on span "чт 25.09" at bounding box center [734, 287] width 26 height 8
click at [692, 288] on span "ср 24.09" at bounding box center [685, 287] width 28 height 8
click at [560, 249] on span "Пригласить друга" at bounding box center [569, 249] width 50 height 8
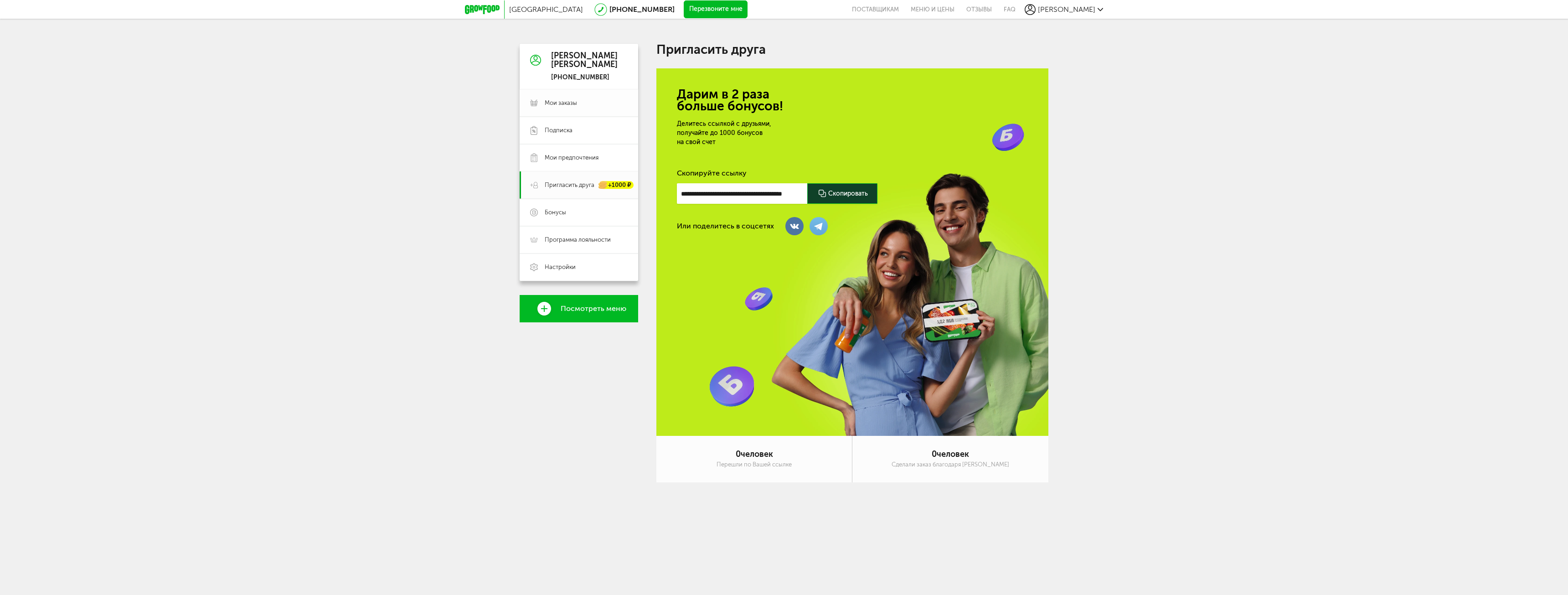
click at [572, 102] on span "Мои заказы" at bounding box center [560, 103] width 32 height 8
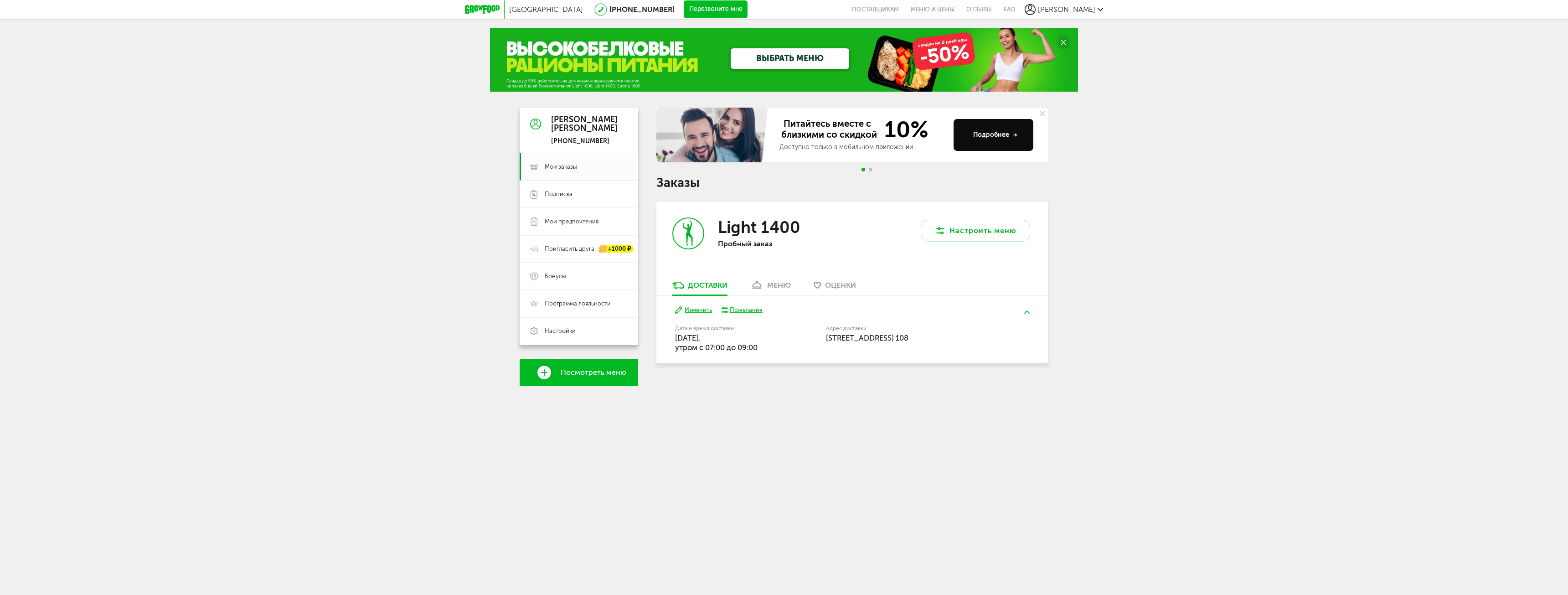
click at [782, 286] on div "меню" at bounding box center [779, 285] width 24 height 9
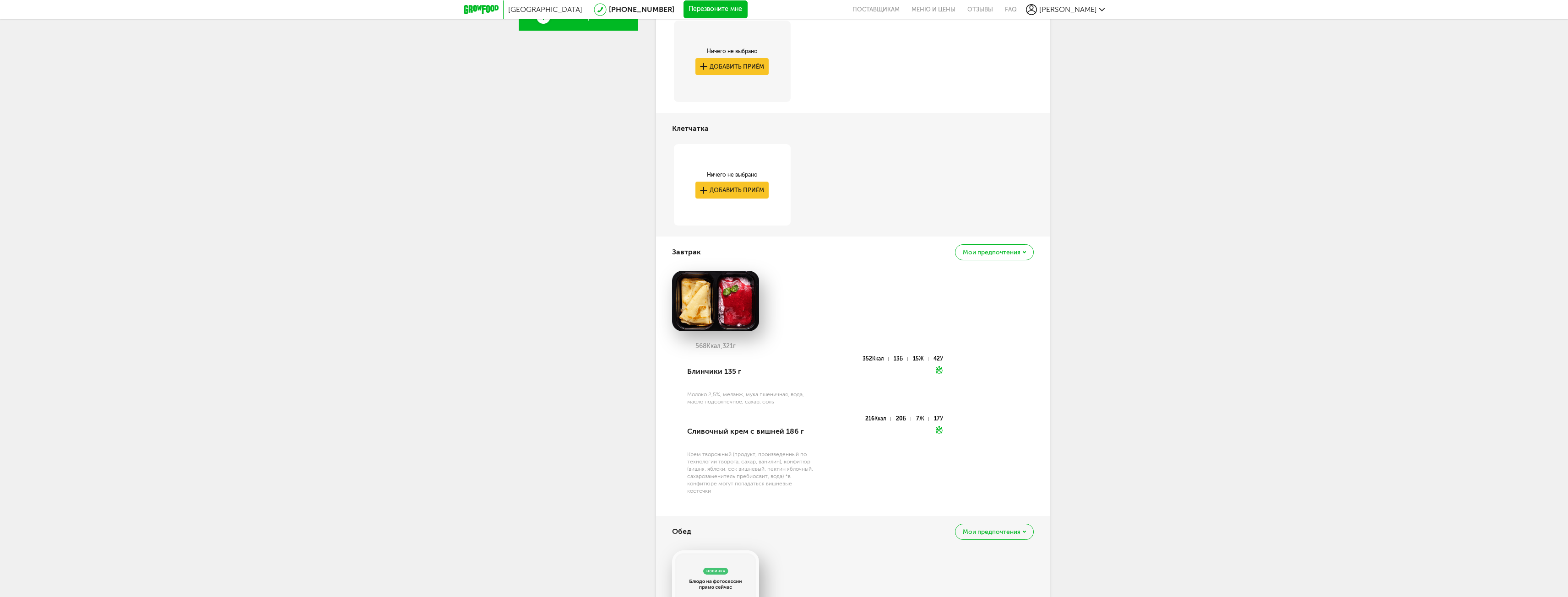
scroll to position [363, 0]
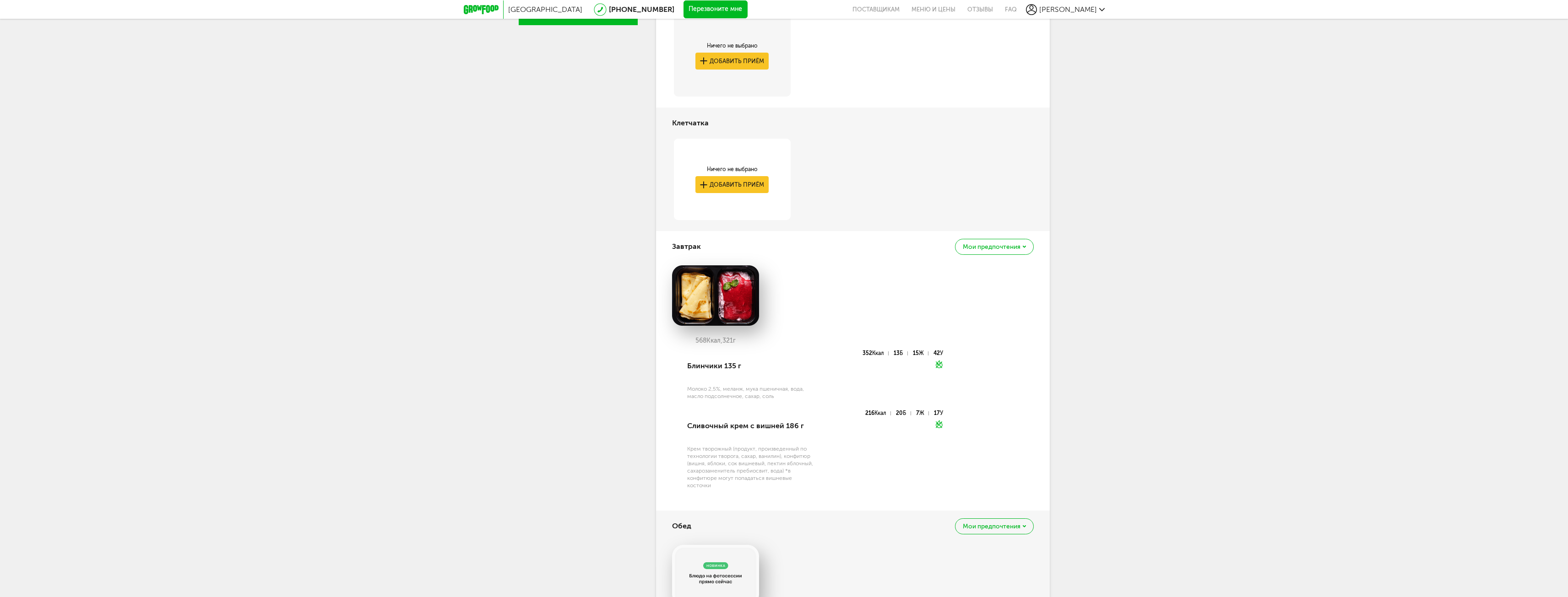
click at [1015, 244] on span "Мои предпочтения" at bounding box center [991, 247] width 58 height 6
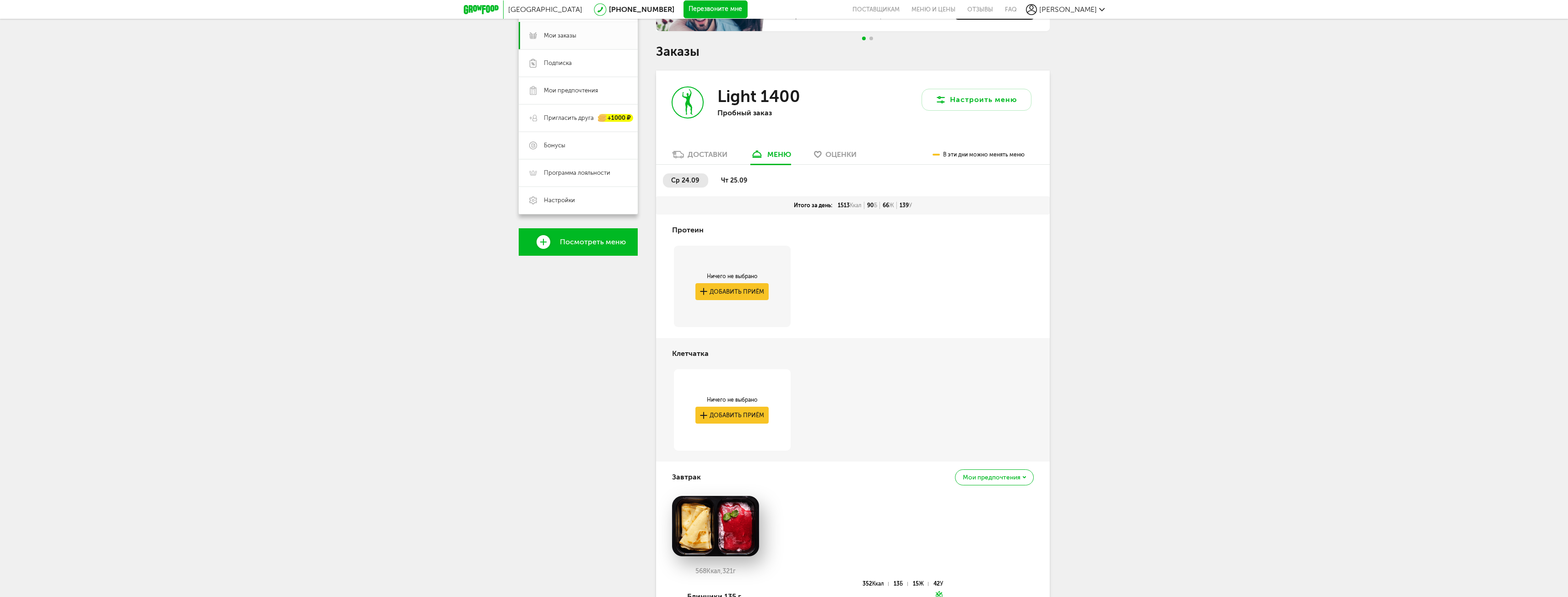
scroll to position [91, 0]
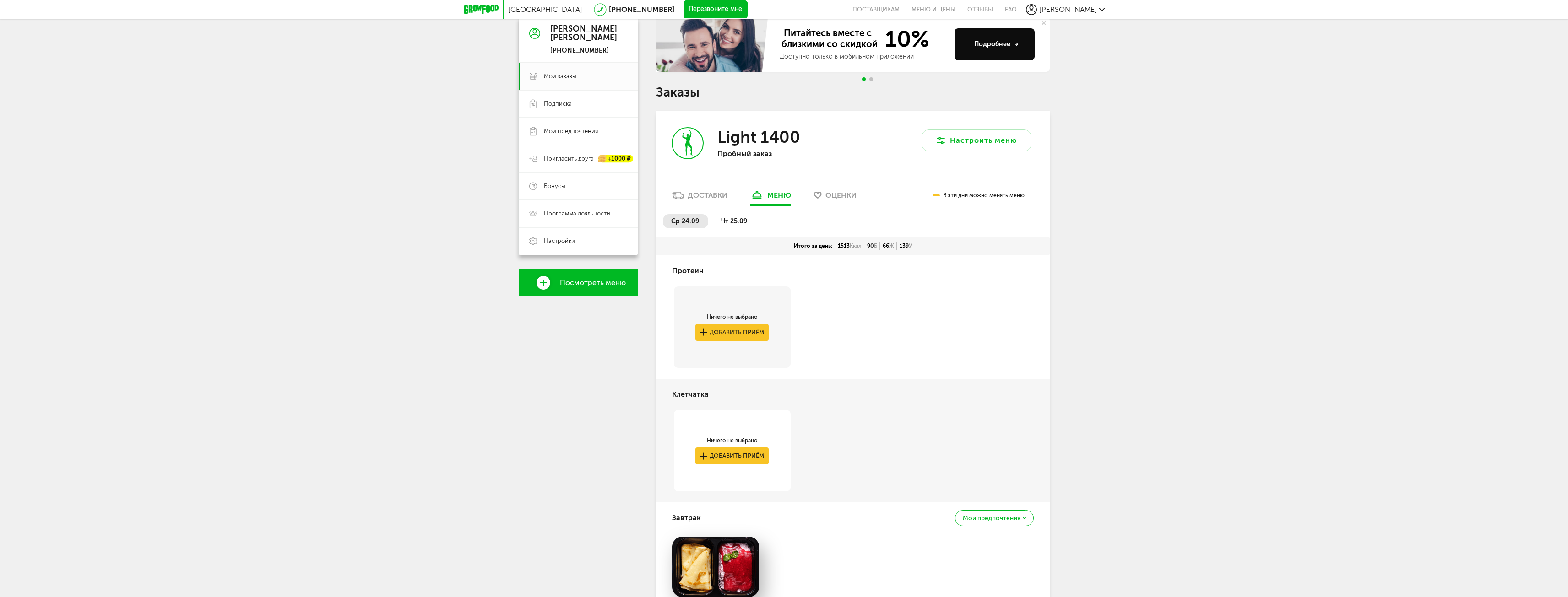
click at [733, 224] on span "чт 25.09" at bounding box center [734, 221] width 26 height 8
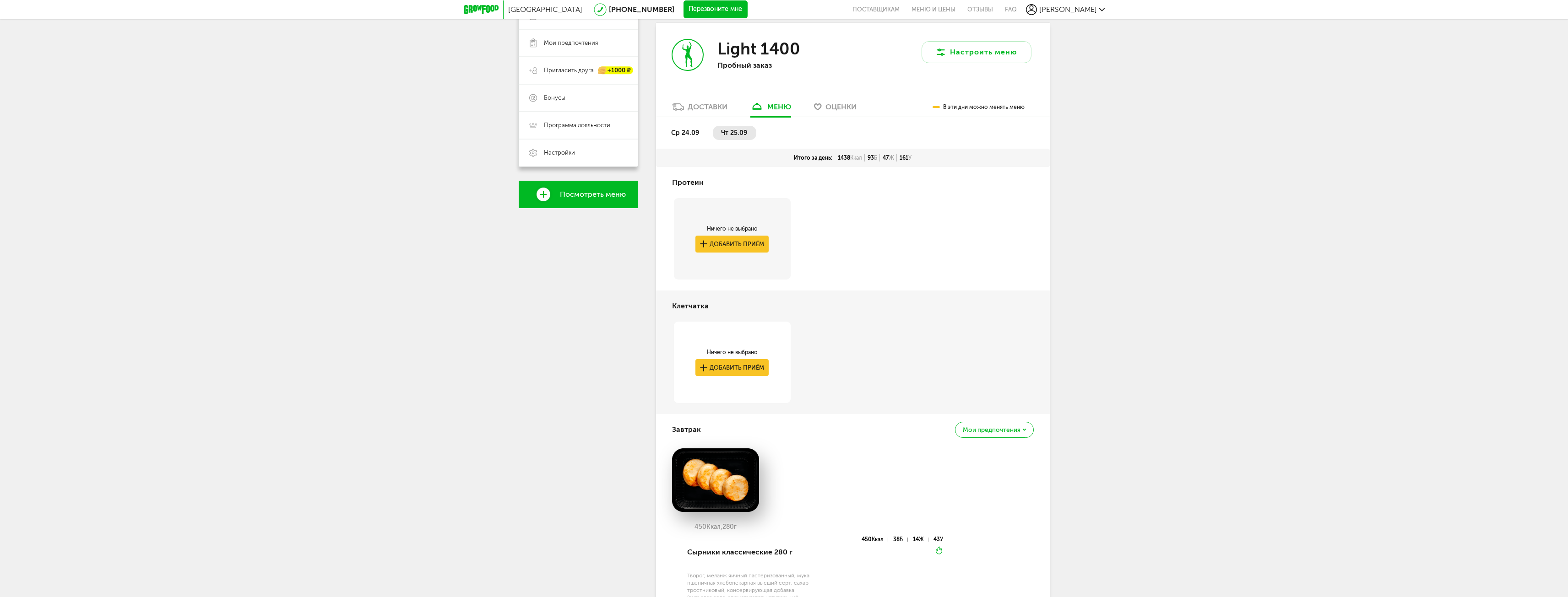
scroll to position [137, 0]
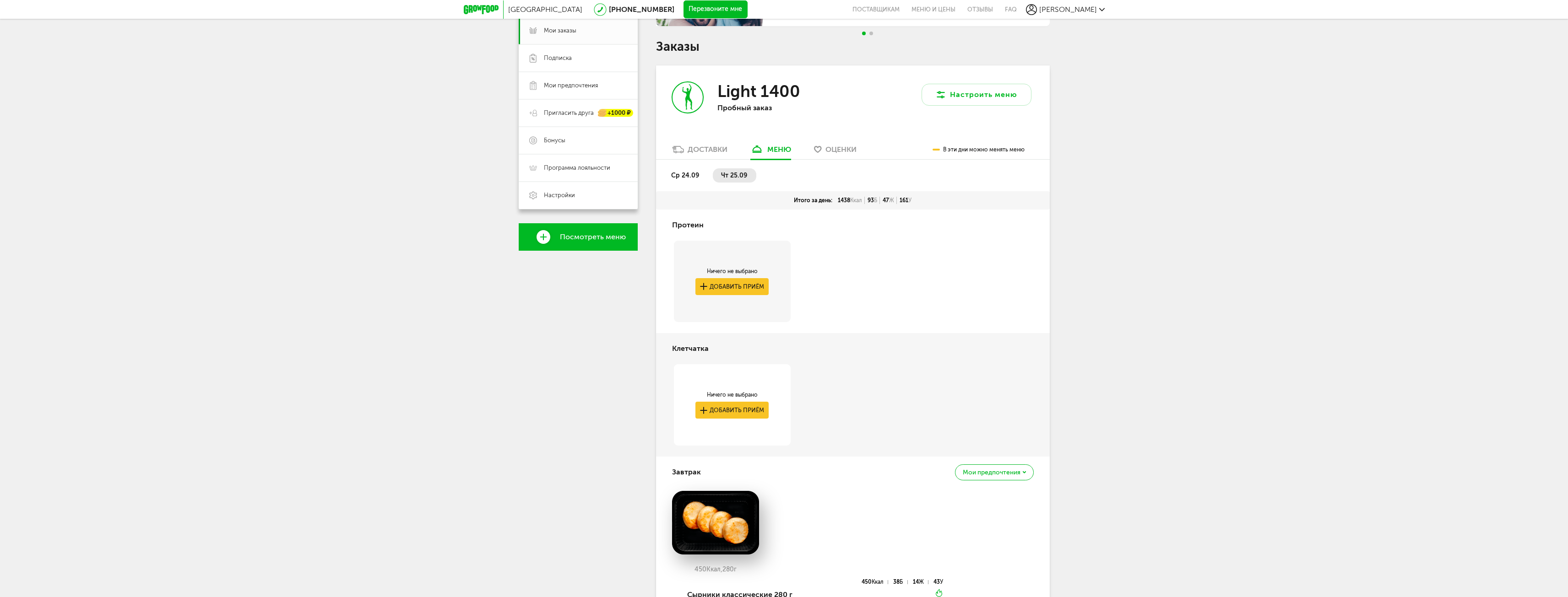
click at [686, 173] on span "ср 24.09" at bounding box center [685, 175] width 28 height 8
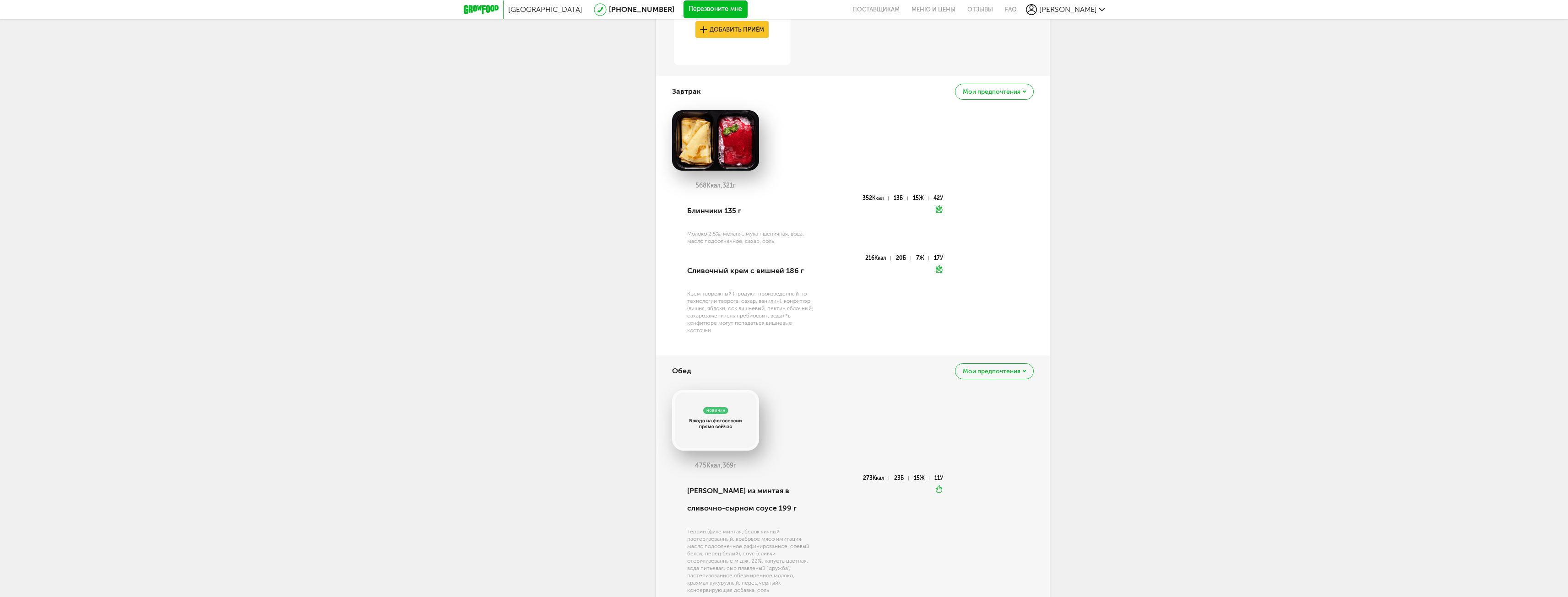
scroll to position [732, 0]
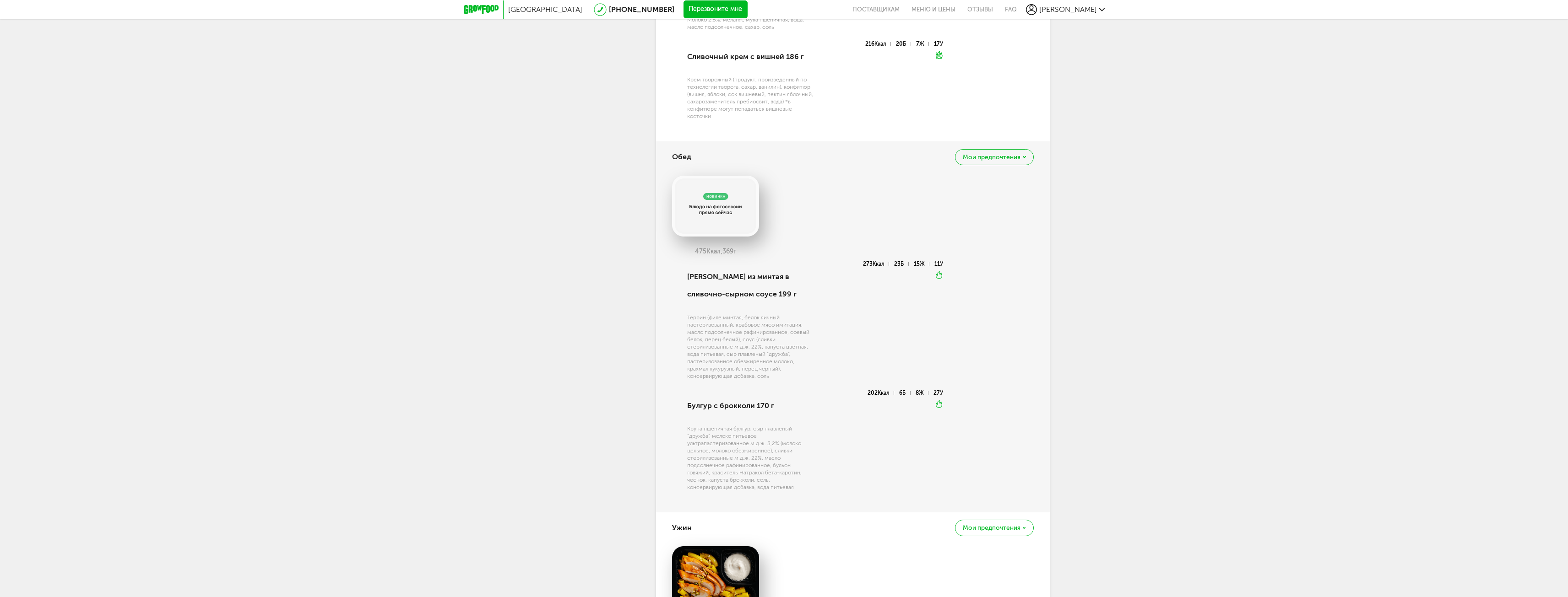
click at [1004, 158] on span "Мои предпочтения" at bounding box center [991, 158] width 58 height 6
click at [1138, 296] on div "Санкт-Петербург 8 (800) 555-21-78 Перезвоните мне поставщикам Меню и цены Отзыв…" at bounding box center [784, 131] width 1568 height 1726
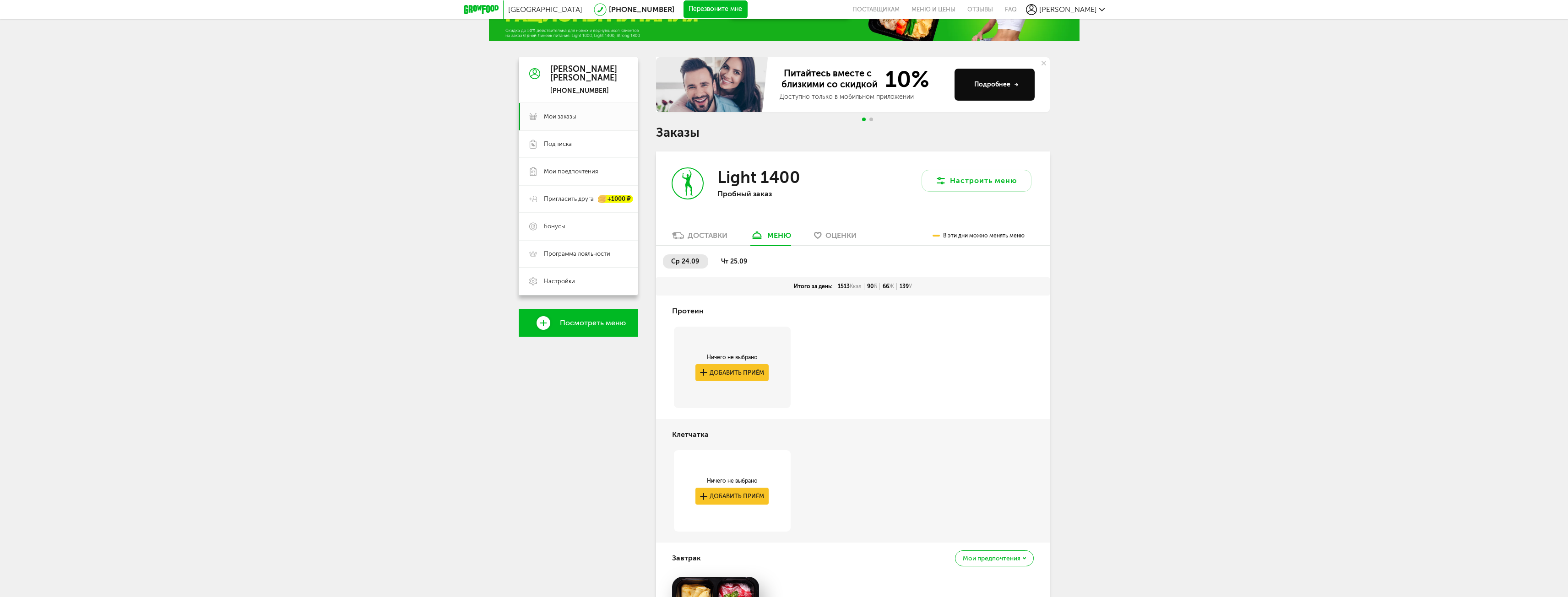
scroll to position [46, 0]
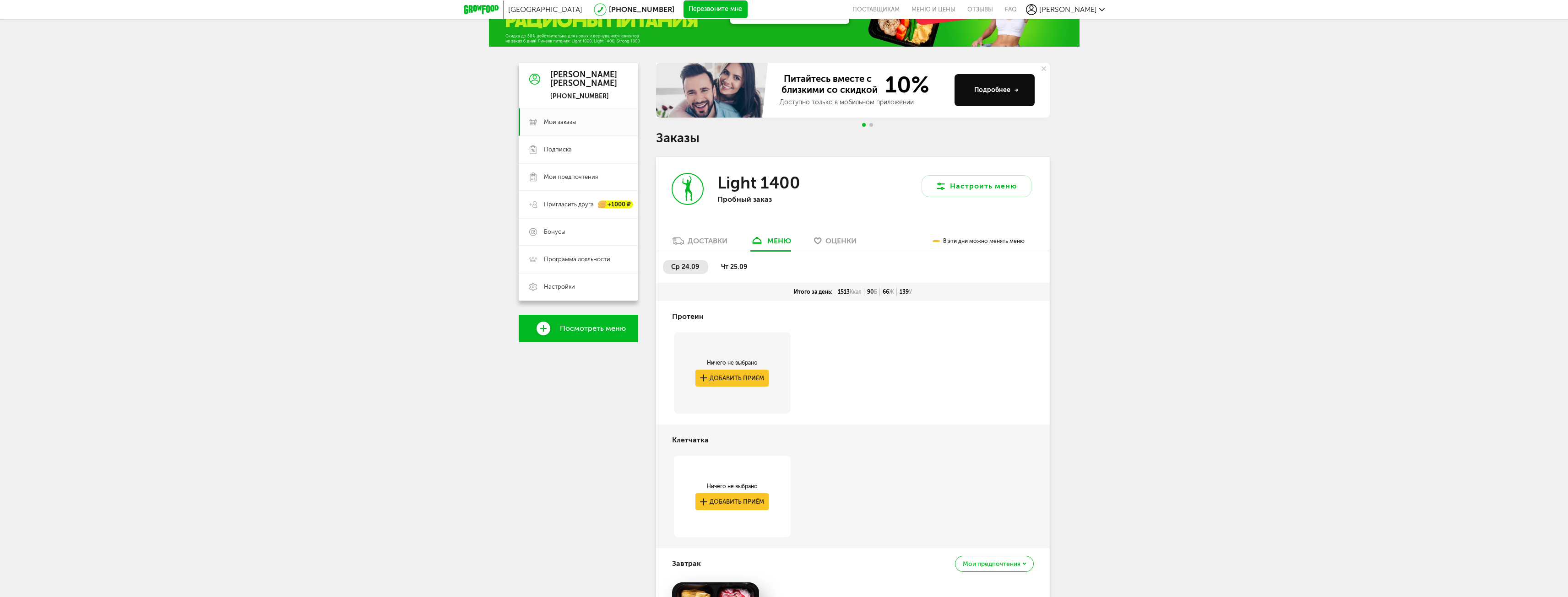
click at [701, 241] on div "Доставки" at bounding box center [707, 241] width 40 height 9
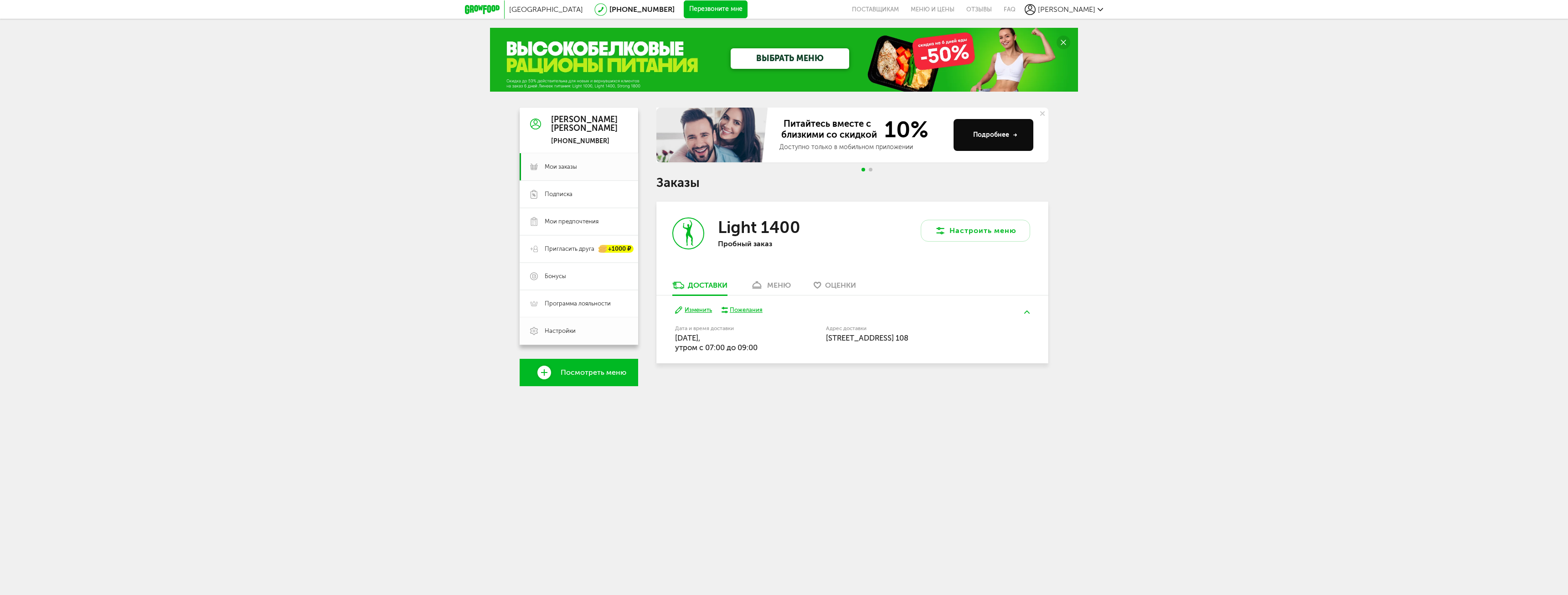
click at [557, 331] on span "Настройки" at bounding box center [560, 331] width 31 height 8
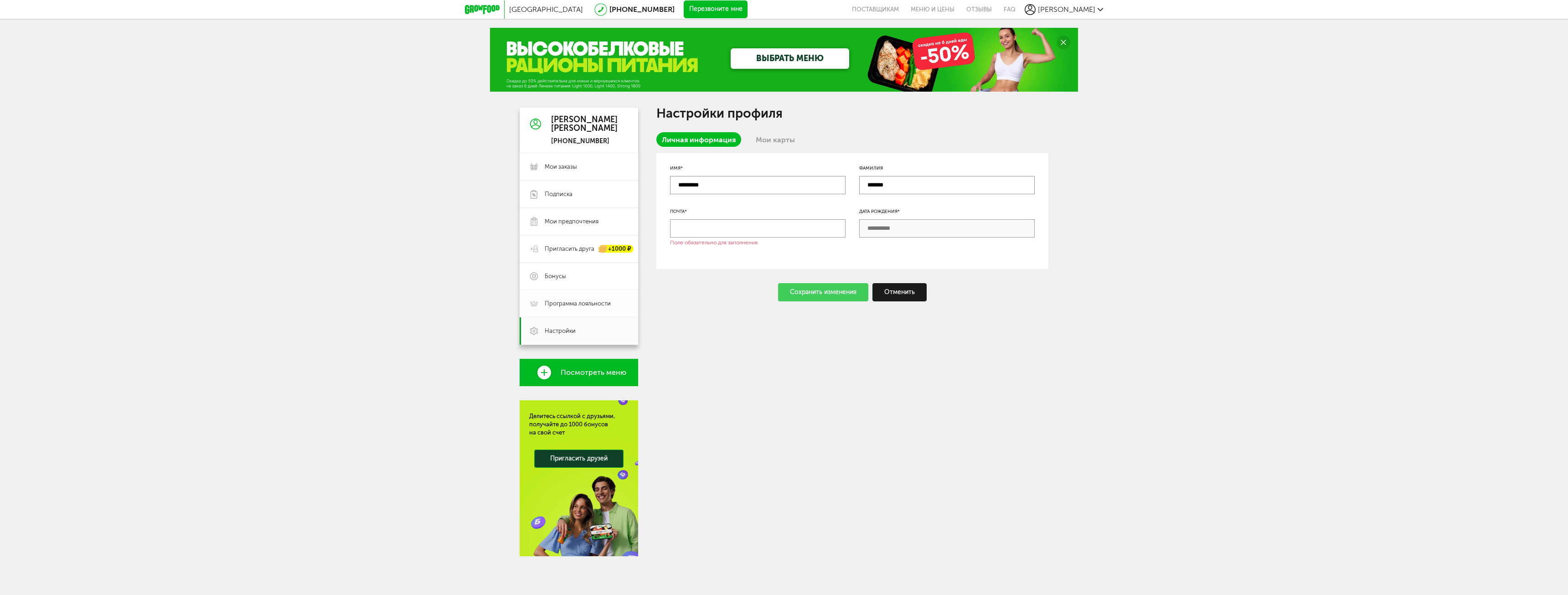
click at [572, 300] on span "Программа лояльности" at bounding box center [578, 303] width 66 height 8
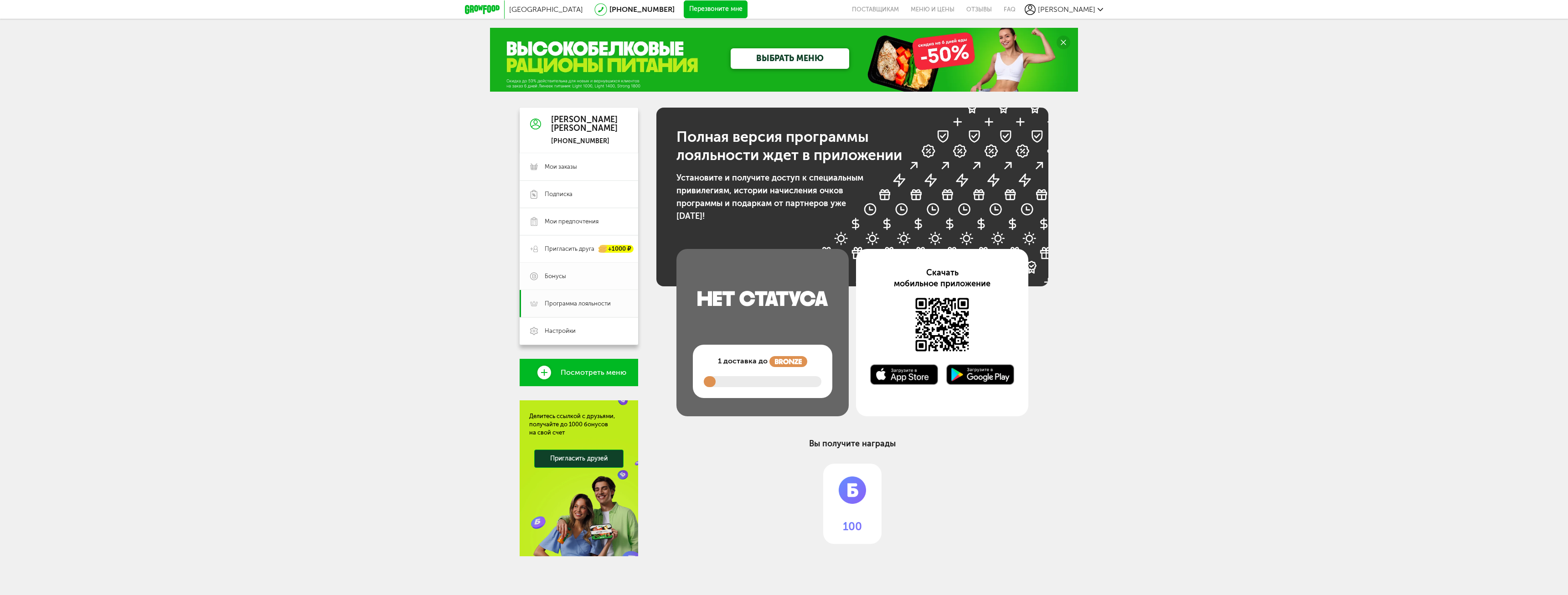
click at [572, 278] on span "Бонусы" at bounding box center [586, 276] width 83 height 8
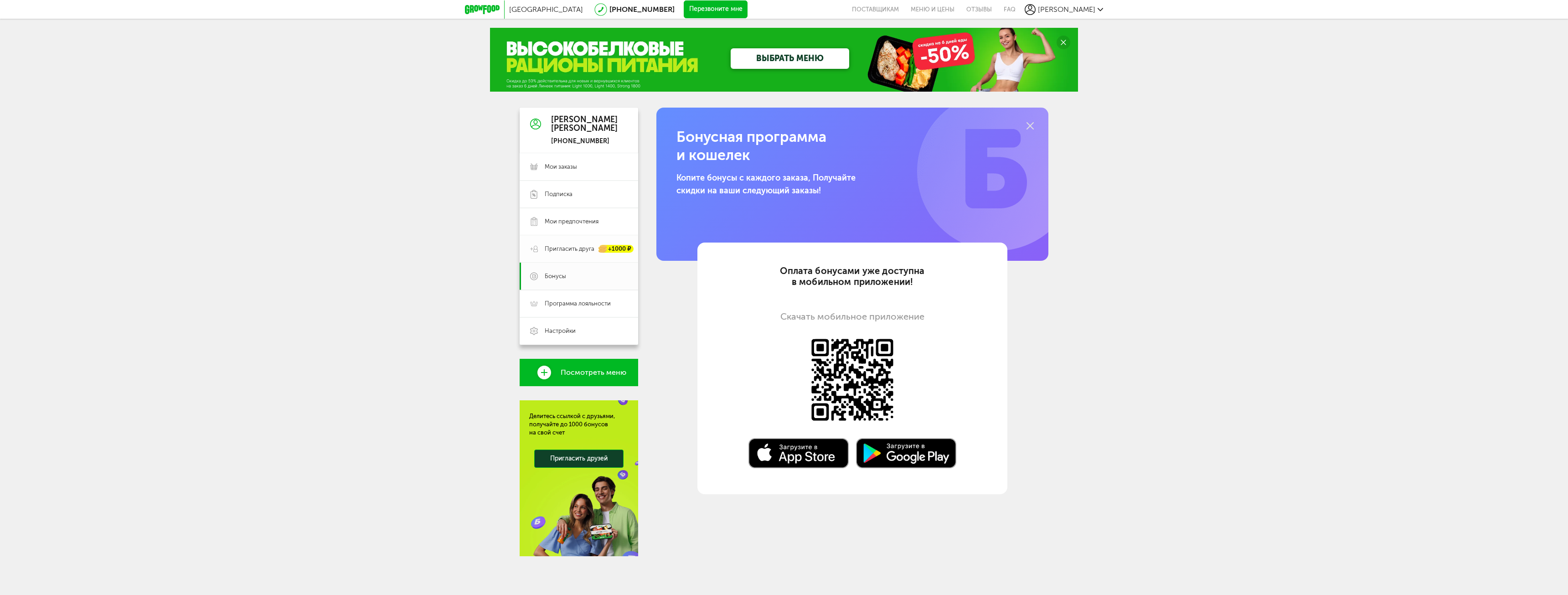
click at [568, 250] on span "Пригласить друга" at bounding box center [569, 249] width 50 height 8
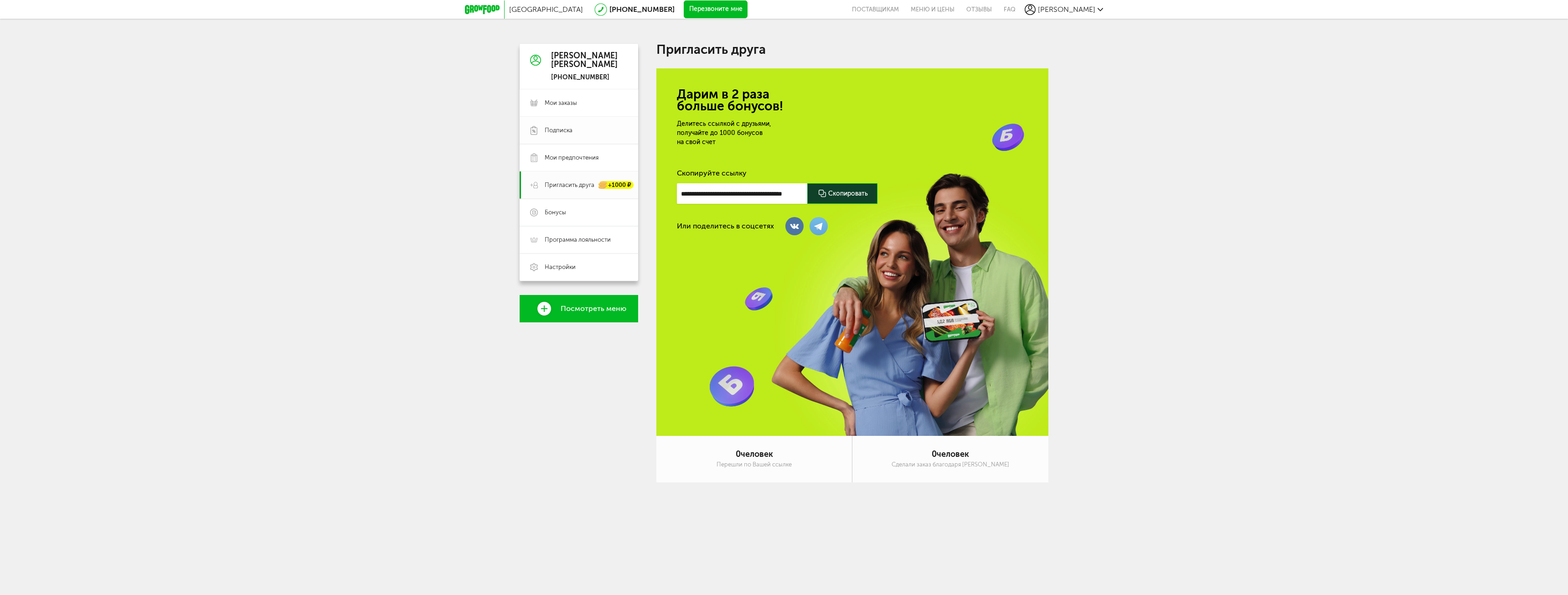
click at [561, 136] on link "Подписка" at bounding box center [579, 130] width 119 height 27
click at [562, 103] on div "Санкт-Петербург 8 (800) 555-21-78 Перезвоните мне поставщикам Меню и цены Отзыв…" at bounding box center [784, 259] width 1568 height 519
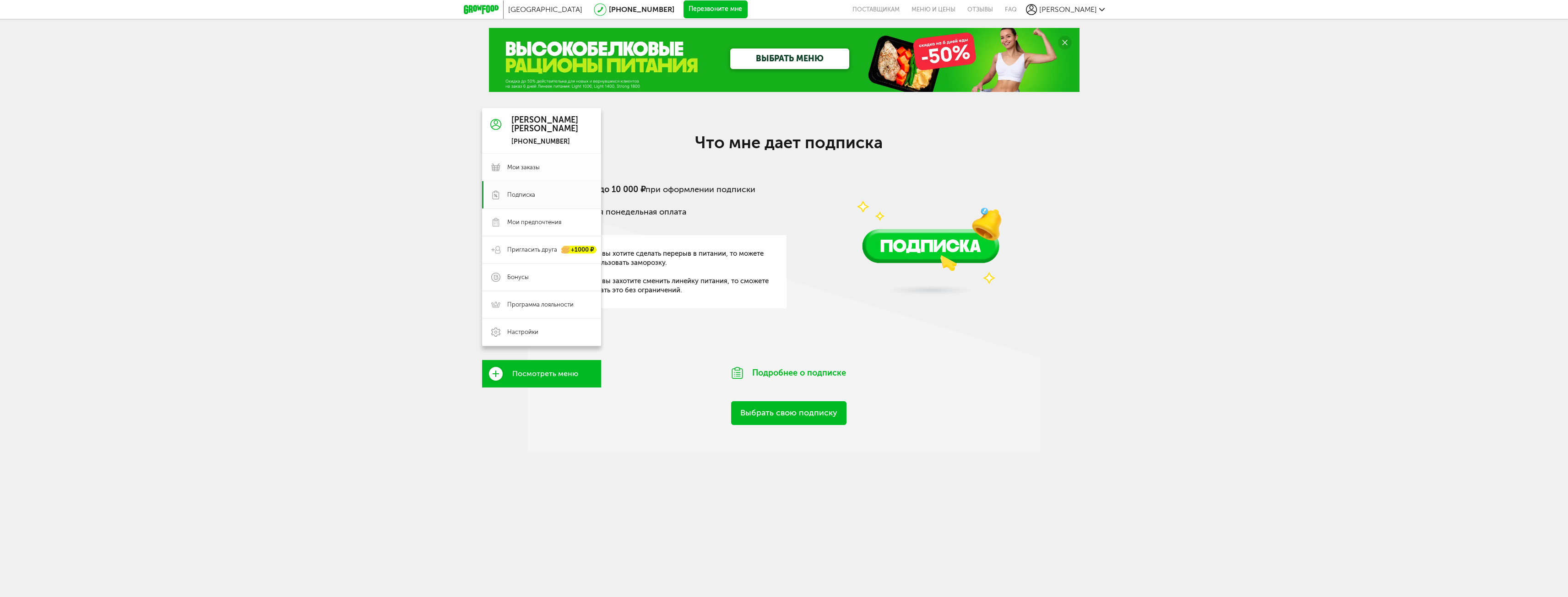
click at [521, 174] on link "Мои заказы" at bounding box center [541, 167] width 119 height 27
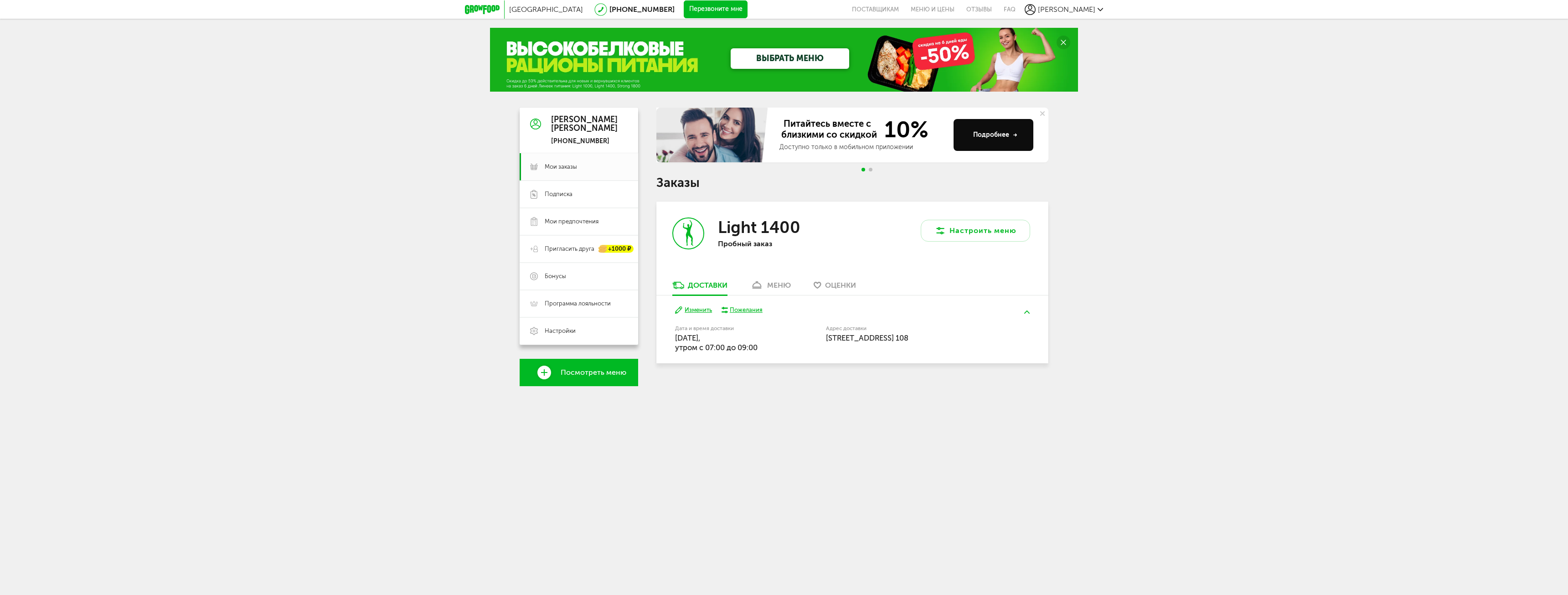
click at [746, 312] on div "Пожелания" at bounding box center [746, 310] width 33 height 8
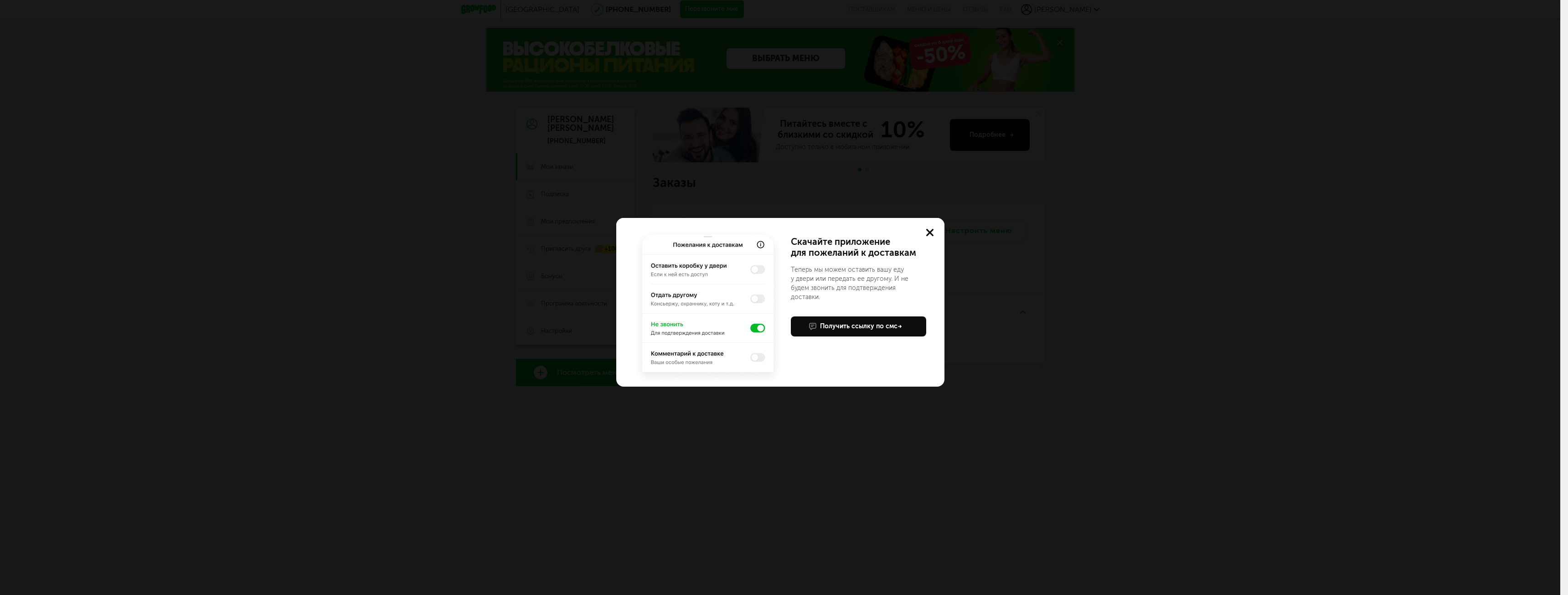
click at [1137, 334] on div "Учтем ваши пожелания в приложении Скачайте приложение для пожеланий к доставкам…" at bounding box center [780, 297] width 1560 height 595
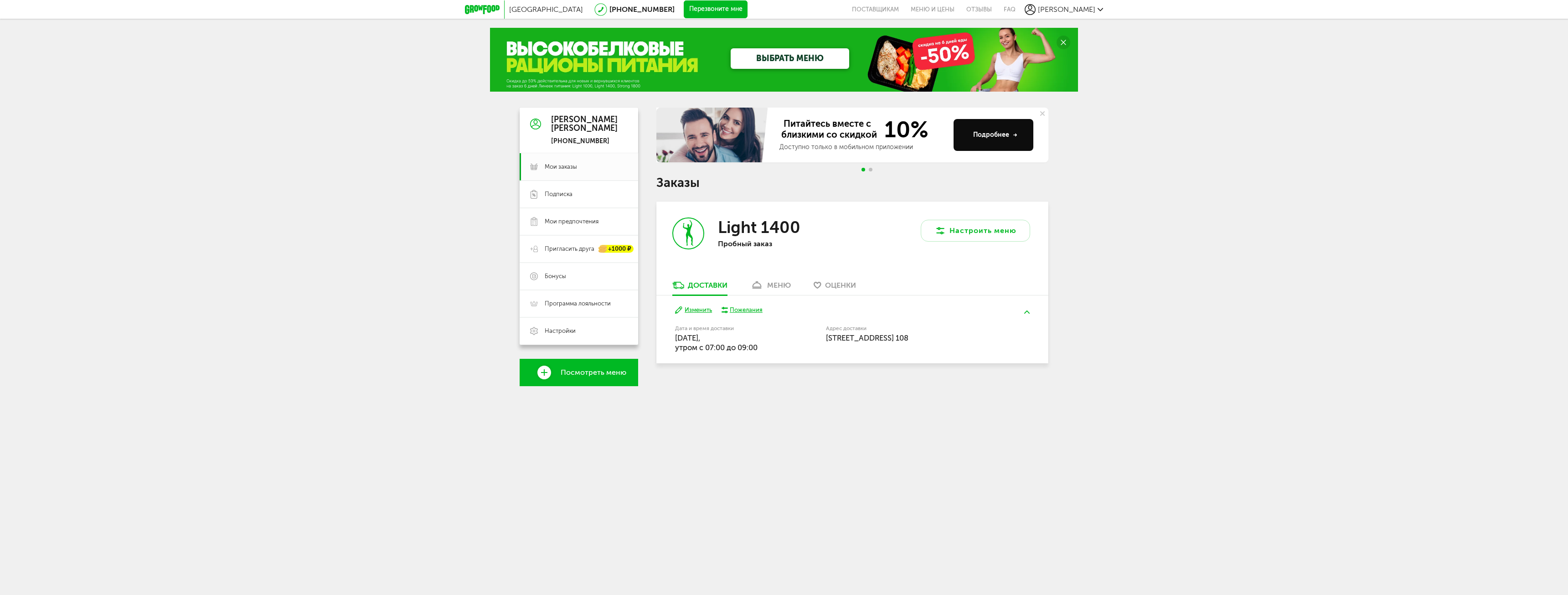
click at [778, 288] on div "меню" at bounding box center [779, 285] width 24 height 9
